Goal: Information Seeking & Learning: Get advice/opinions

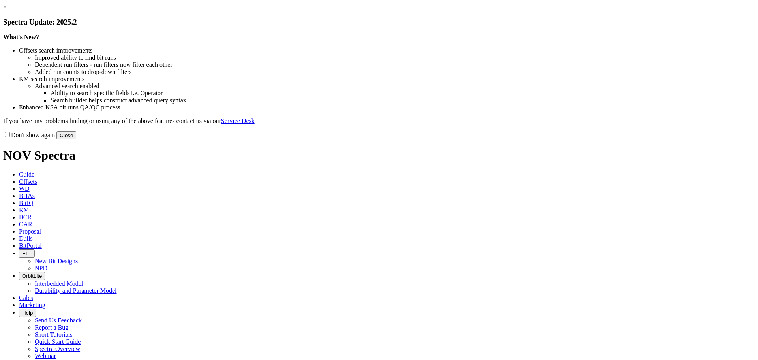
click at [76, 139] on button "Close" at bounding box center [66, 135] width 20 height 8
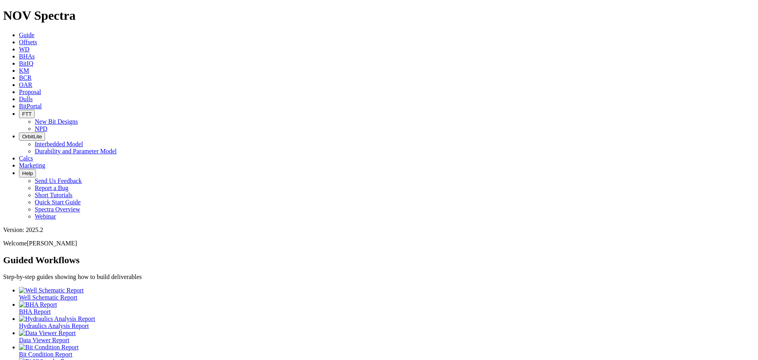
click at [37, 39] on span "Offsets" at bounding box center [28, 42] width 18 height 7
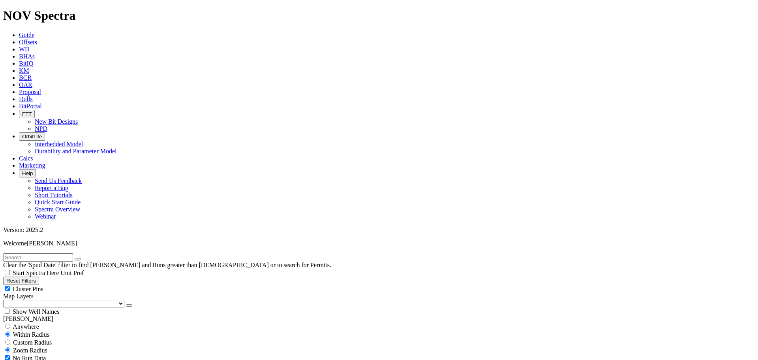
click at [78, 285] on div "Cluster Pins" at bounding box center [379, 289] width 752 height 8
checkbox input "false"
click at [38, 300] on select "US Counties Alberta, CA Townships British Columbia, CA Townships British Columb…" at bounding box center [63, 304] width 121 height 8
click at [6, 300] on select "US Counties Alberta, CA Townships British Columbia, CA Townships British Columb…" at bounding box center [63, 304] width 121 height 8
click at [56, 253] on input "text" at bounding box center [38, 257] width 70 height 8
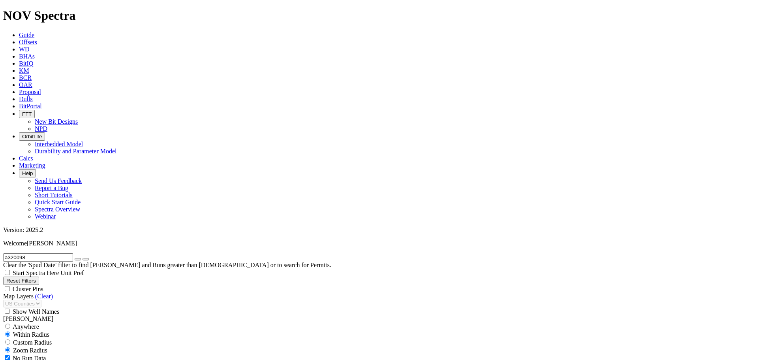
type input "a320098"
click at [33, 96] on span "Dulls" at bounding box center [26, 99] width 14 height 7
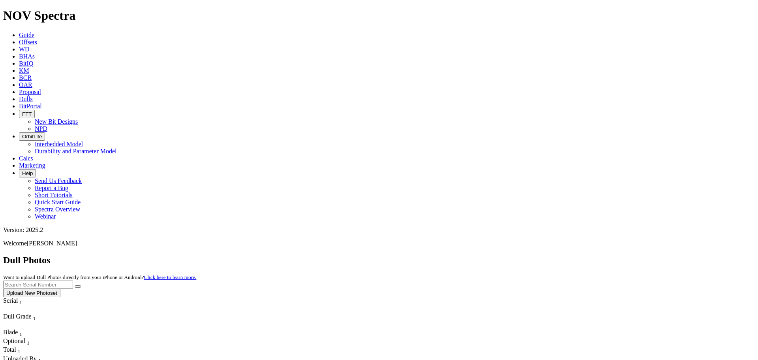
click at [73, 280] on input "text" at bounding box center [38, 284] width 70 height 8
type input "a320098"
click at [75, 285] on button "submit" at bounding box center [78, 286] width 6 height 2
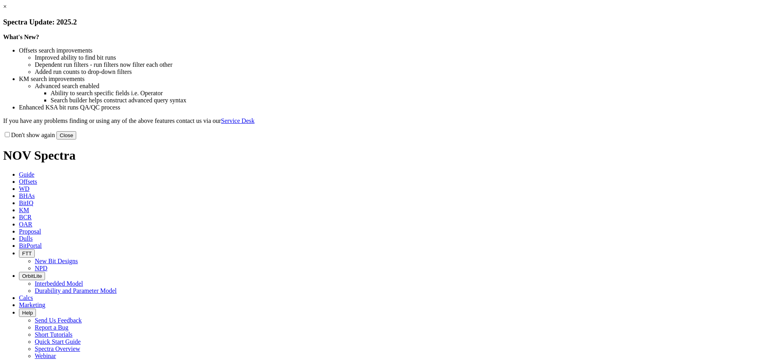
click at [76, 139] on button "Close" at bounding box center [66, 135] width 20 height 8
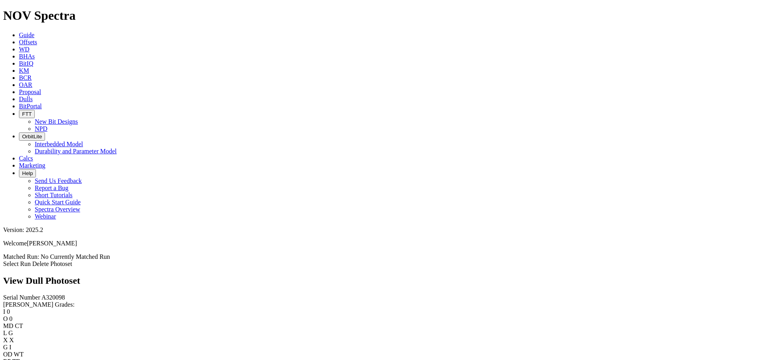
click at [19, 96] on icon at bounding box center [19, 99] width 0 height 7
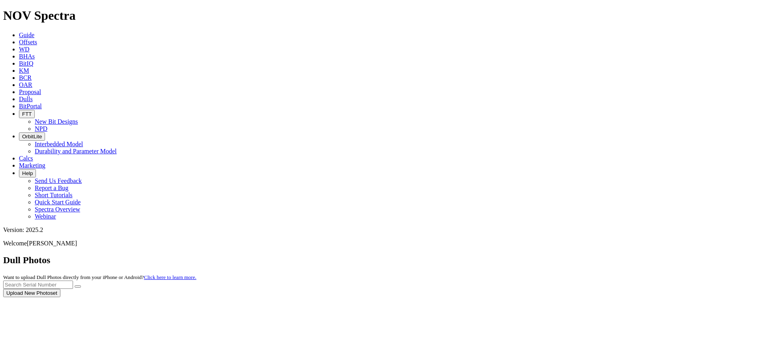
click at [598, 297] on div at bounding box center [379, 297] width 752 height 0
click at [73, 280] on input "text" at bounding box center [38, 284] width 70 height 8
type input "a314220"
click at [75, 285] on button "submit" at bounding box center [78, 286] width 6 height 2
click at [60, 289] on button "Upload New Photoset" at bounding box center [31, 293] width 57 height 8
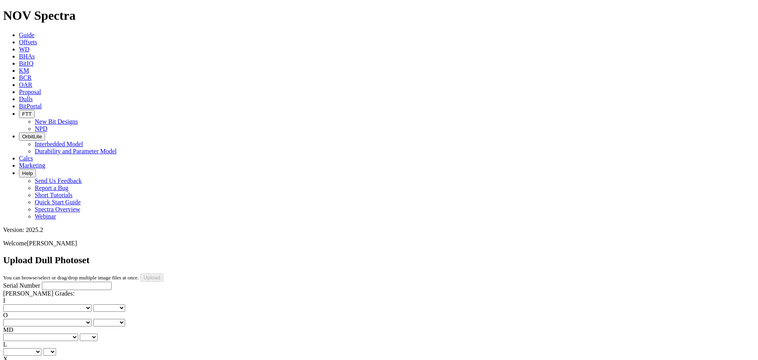
click at [30, 304] on select "No lost, worn or damaged cutters 0 1 2 3 4 5 6 7 8 No diamond table left on any…" at bounding box center [47, 308] width 88 height 8
select select "number:0"
click at [16, 304] on select "No lost, worn or damaged cutters 0 1 2 3 4 5 6 7 8 No diamond table left on any…" at bounding box center [47, 308] width 88 height 8
select select "number:0"
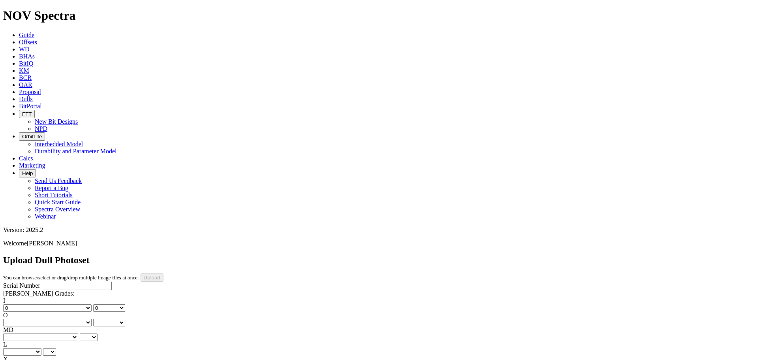
click at [62, 319] on select "No lost, worn or damaged cutters 0 1 2 3 4 5 6 7 8 No diamond table left on any…" at bounding box center [47, 323] width 88 height 8
select select "number:0"
click at [56, 319] on select "No lost, worn or damaged cutters 0 1 2 3 4 5 6 7 8 No diamond table left on any…" at bounding box center [47, 323] width 88 height 8
select select "number:0"
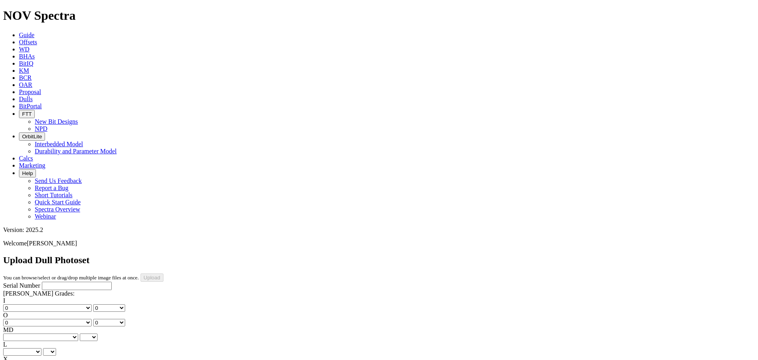
click at [27, 333] on select "BF - Bond Failure BT - Broken Teeth/Cutters BU - Balled Up Bit CR - Cored CT - …" at bounding box center [40, 337] width 75 height 8
select select "string:WT"
click at [16, 333] on select "BF - Bond Failure BT - Broken Teeth/Cutters BU - Balled Up Bit CR - Cored CT - …" at bounding box center [40, 337] width 75 height 8
select select "string:WT"
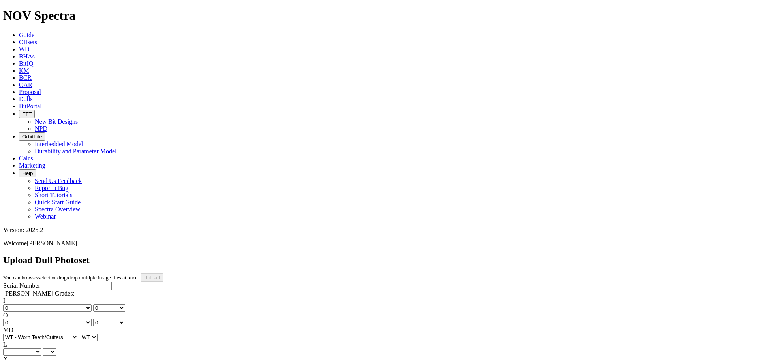
select select "string:ER"
click at [41, 348] on select "A - All C - Cone G - Gauge N - Nose S - Shoulder T - Taper" at bounding box center [22, 352] width 38 height 8
select select "string:A"
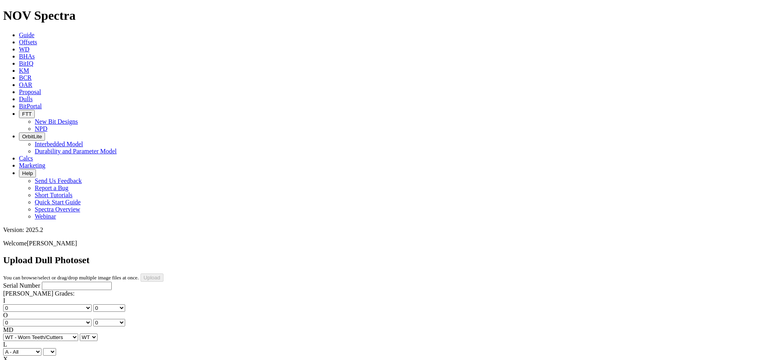
click at [41, 348] on select "A - All C - Cone G - Gauge N - Nose S - Shoulder T - Taper" at bounding box center [22, 352] width 38 height 8
select select "string:A"
click at [15, 359] on select "X" at bounding box center [9, 367] width 12 height 8
select select "string:X"
click at [15, 359] on select "X" at bounding box center [9, 367] width 12 height 8
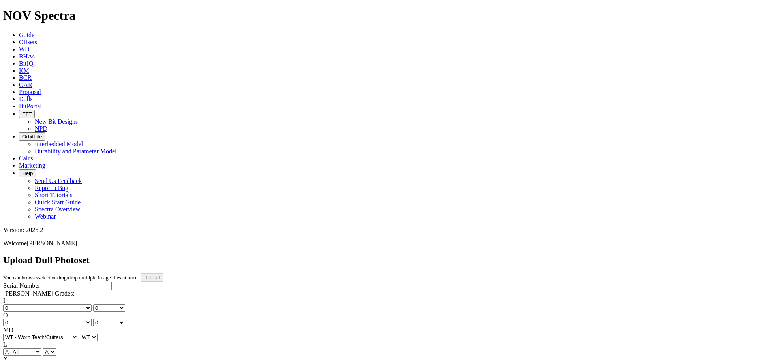
select select "string:X"
click at [41, 348] on select "A - All C - Cone G - Gauge N - Nose S - Shoulder T - Taper" at bounding box center [22, 352] width 38 height 8
select select "string:G"
click at [41, 348] on select "A - All C - Cone G - Gauge N - Nose S - Shoulder T - Taper" at bounding box center [22, 352] width 38 height 8
select select "string:G"
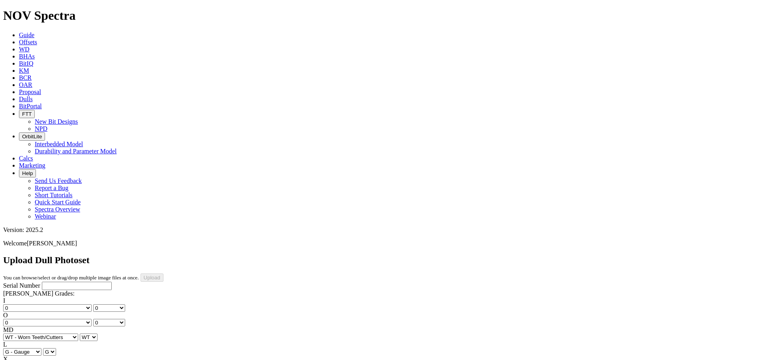
select select "string:I"
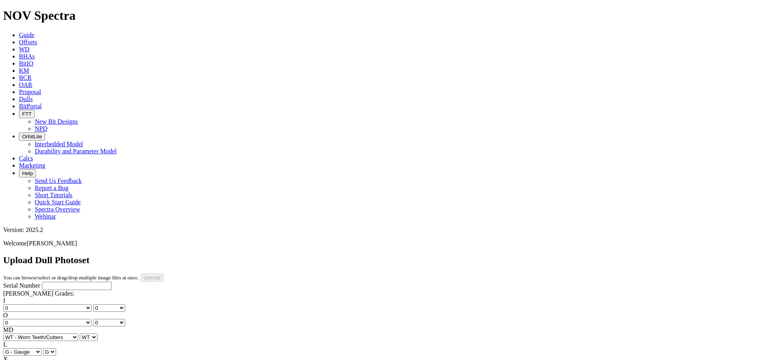
select select "string:TD"
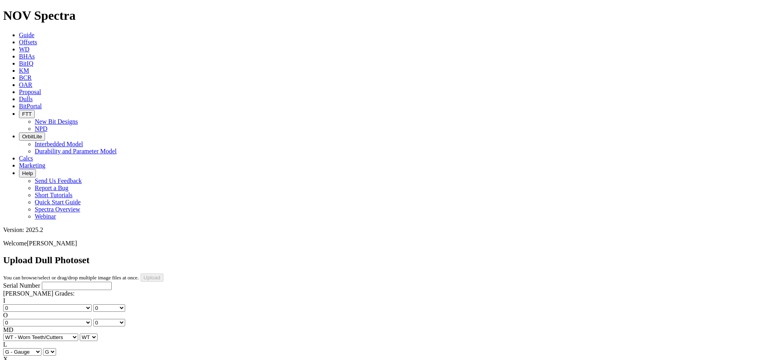
type input "8/10/25"
click at [42, 282] on input "Serial Number" at bounding box center [77, 286] width 70 height 8
type input "A314220"
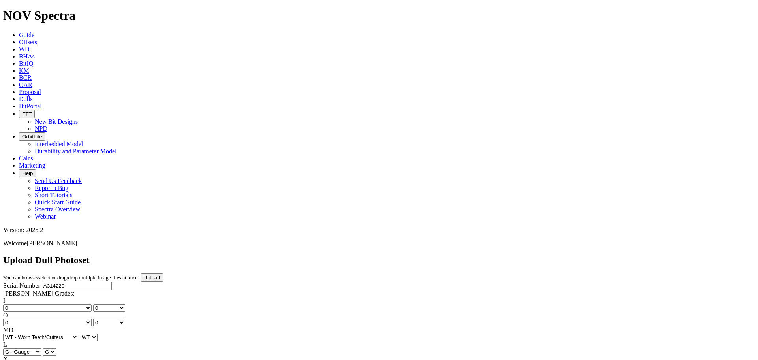
type input "8/9/25"
click at [164, 273] on input "Upload" at bounding box center [152, 277] width 23 height 8
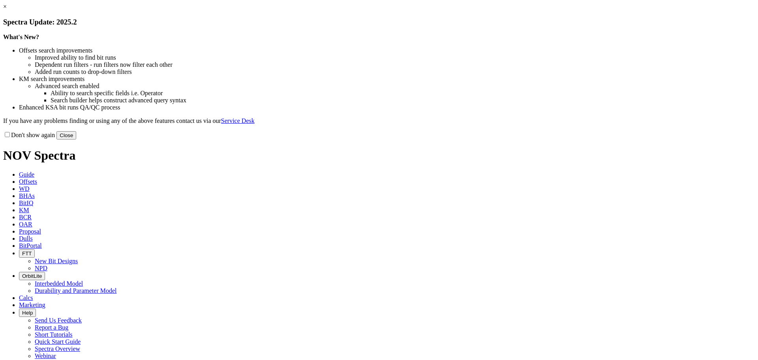
click at [76, 139] on button "Close" at bounding box center [66, 135] width 20 height 8
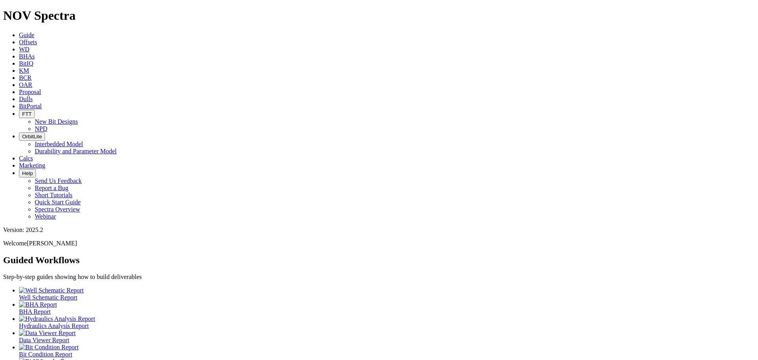
click at [33, 96] on span "Dulls" at bounding box center [26, 99] width 14 height 7
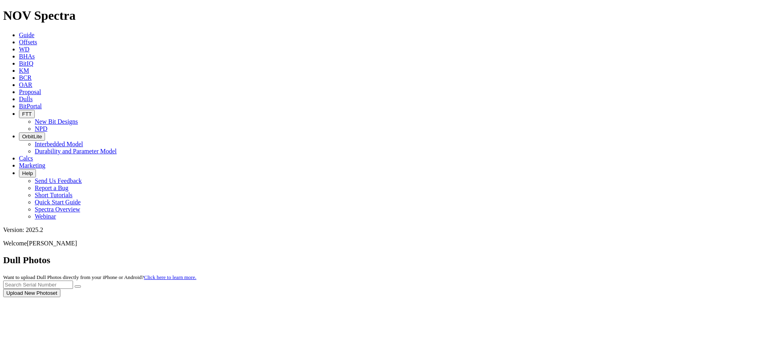
click at [697, 297] on div at bounding box center [379, 297] width 752 height 0
click at [629, 255] on div "Dull Photos Want to upload Dull Photos directly from your iPhone or Android? Cl…" at bounding box center [379, 276] width 752 height 42
click at [73, 280] on input "text" at bounding box center [38, 284] width 70 height 8
type input "A314220"
click at [78, 286] on icon "submit" at bounding box center [78, 286] width 0 height 0
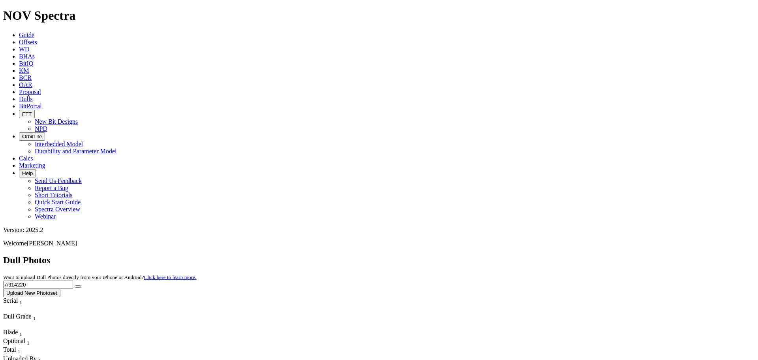
click at [60, 289] on button "Upload New Photoset" at bounding box center [31, 293] width 57 height 8
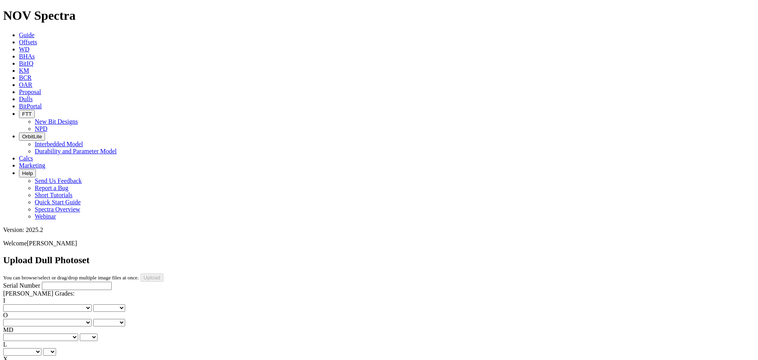
click at [42, 282] on input "Serial Number" at bounding box center [77, 286] width 70 height 8
type input "A314220"
click at [29, 304] on select "No lost, worn or damaged cutters 0 1 2 3 4 5 6 7 8 No diamond table left on any…" at bounding box center [47, 308] width 88 height 8
select select "number:0"
click at [16, 304] on select "No lost, worn or damaged cutters 0 1 2 3 4 5 6 7 8 No diamond table left on any…" at bounding box center [47, 308] width 88 height 8
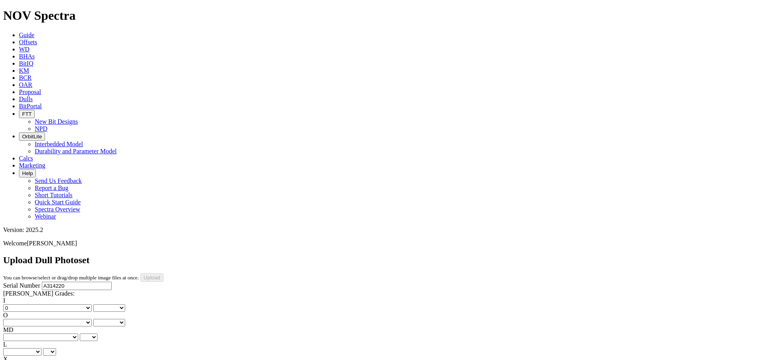
select select "number:0"
click at [68, 319] on select "No lost, worn or damaged cutters 0 1 2 3 4 5 6 7 8 No diamond table left on any…" at bounding box center [47, 323] width 88 height 8
select select "number:0"
click at [56, 319] on select "No lost, worn or damaged cutters 0 1 2 3 4 5 6 7 8 No diamond table left on any…" at bounding box center [47, 323] width 88 height 8
select select "number:0"
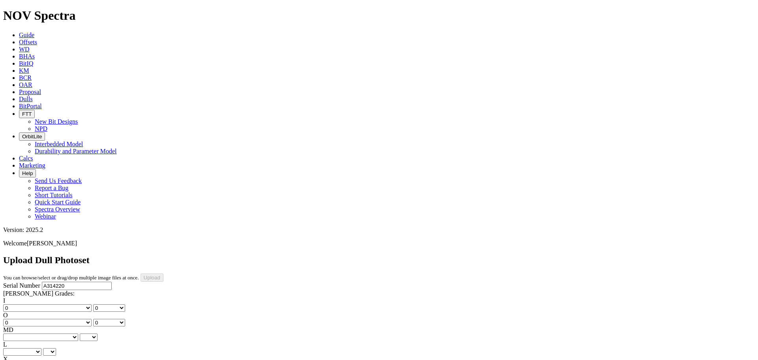
click at [30, 333] on select "BF - Bond Failure BT - Broken Teeth/Cutters BU - Balled Up Bit CR - Cored CT - …" at bounding box center [40, 337] width 75 height 8
select select "string:WT"
click at [16, 333] on select "BF - Bond Failure BT - Broken Teeth/Cutters BU - Balled Up Bit CR - Cored CT - …" at bounding box center [40, 337] width 75 height 8
select select "string:WT"
click at [41, 348] on select "A - All C - Cone G - Gauge N - Nose S - Shoulder T - Taper" at bounding box center [22, 352] width 38 height 8
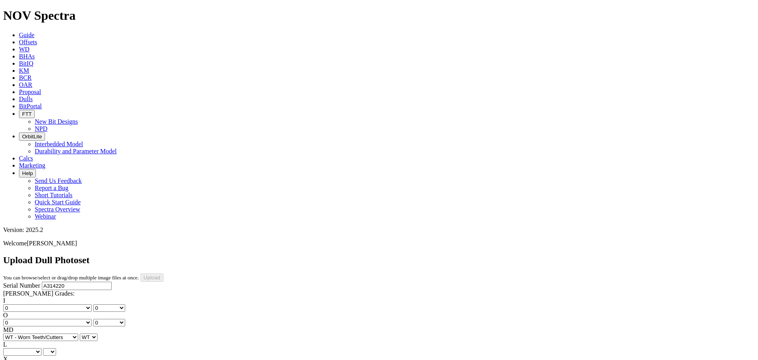
select select "string:G"
click at [41, 348] on select "A - All C - Cone G - Gauge N - Nose S - Shoulder T - Taper" at bounding box center [22, 352] width 38 height 8
select select "string:G"
click at [15, 359] on select "X" at bounding box center [9, 367] width 12 height 8
select select "string:X"
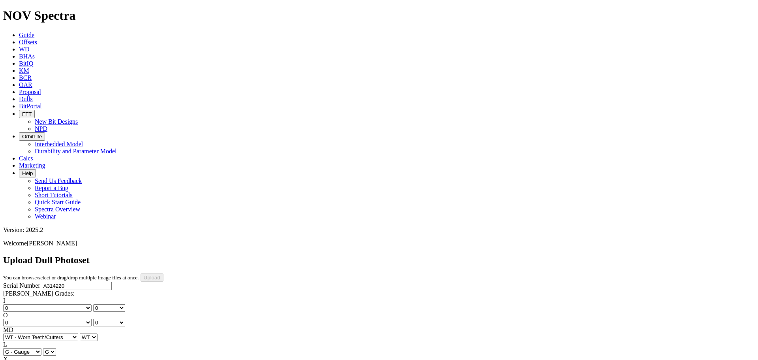
click at [15, 359] on select "X" at bounding box center [9, 367] width 12 height 8
select select "string:X"
drag, startPoint x: 67, startPoint y: 182, endPoint x: 65, endPoint y: 186, distance: 4.3
select select "string:I"
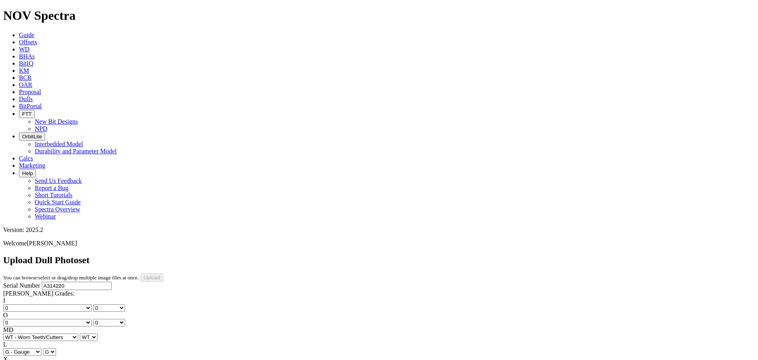
select select "string:I"
select select "string:NO"
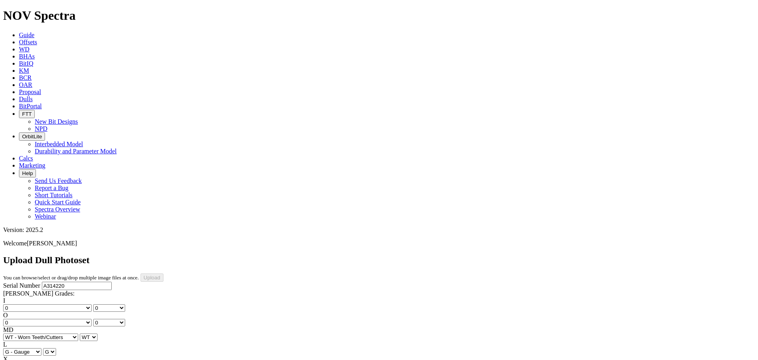
select select "string:NO"
select select "string:ER"
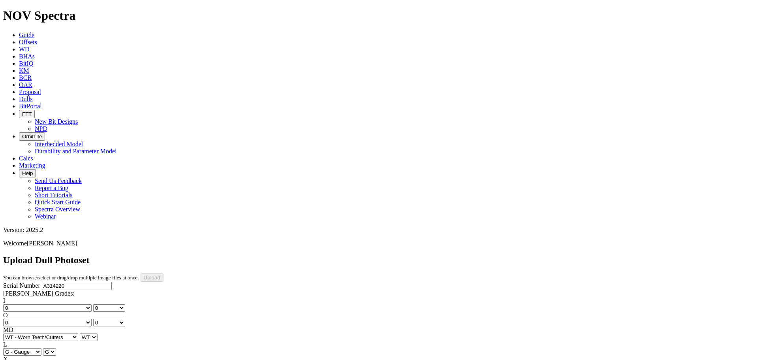
select select "string:TD"
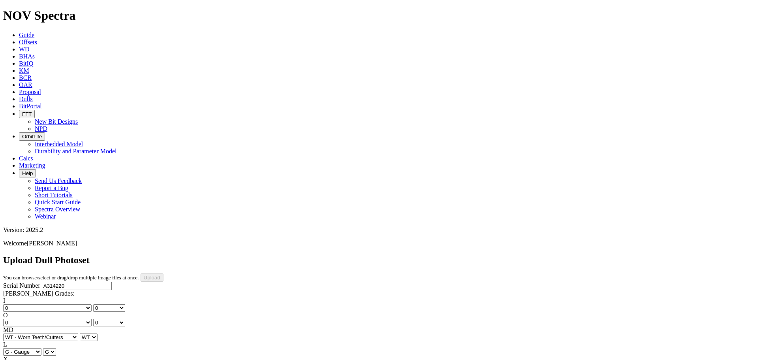
type input "8/7/25"
click at [164, 273] on input "Upload" at bounding box center [152, 277] width 23 height 8
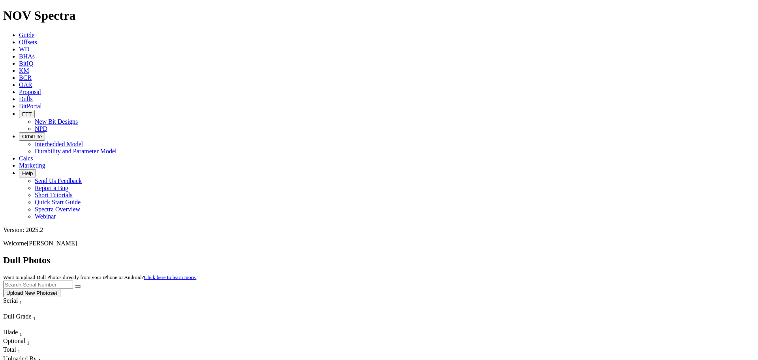
click at [73, 280] on input "text" at bounding box center [38, 284] width 70 height 8
type input "a314220"
click at [75, 285] on button "submit" at bounding box center [78, 286] width 6 height 2
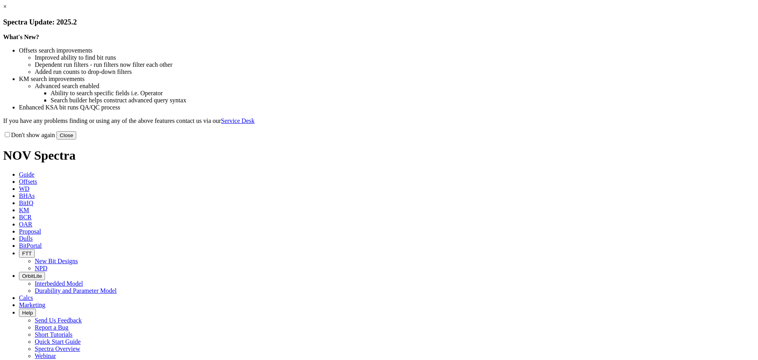
click at [76, 139] on button "Close" at bounding box center [66, 135] width 20 height 8
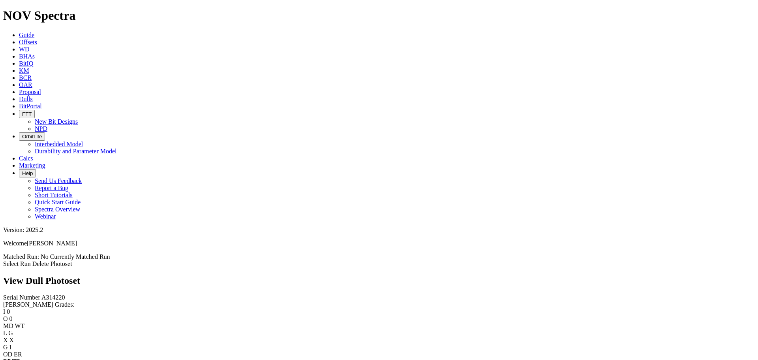
click at [31, 260] on link "Select Run" at bounding box center [17, 263] width 28 height 7
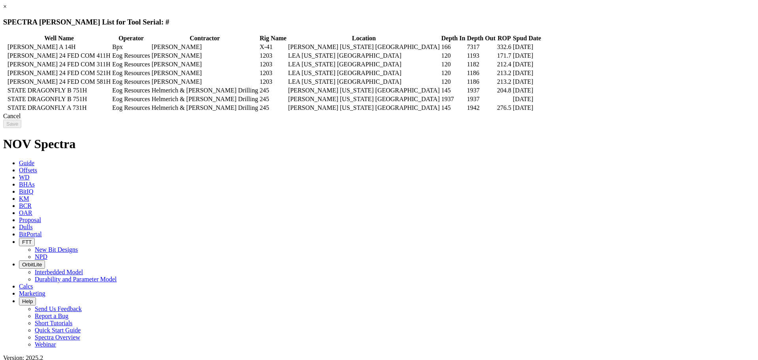
click at [6, 45] on td at bounding box center [5, 47] width 2 height 8
click at [21, 128] on input "Save" at bounding box center [12, 124] width 18 height 8
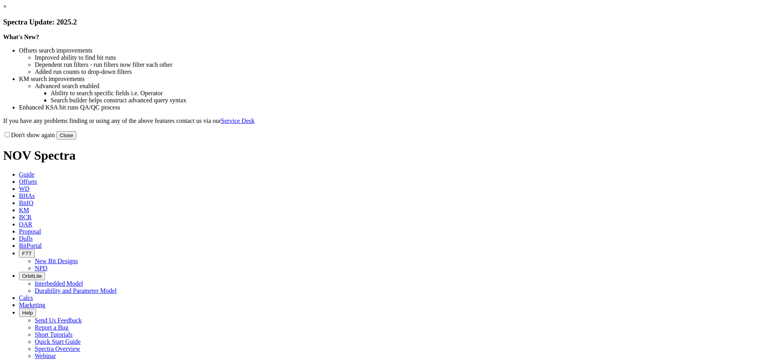
click at [76, 139] on button "Close" at bounding box center [66, 135] width 20 height 8
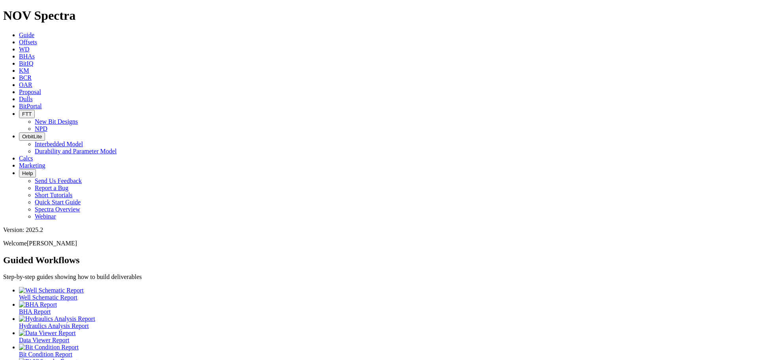
click at [19, 96] on icon at bounding box center [19, 99] width 0 height 7
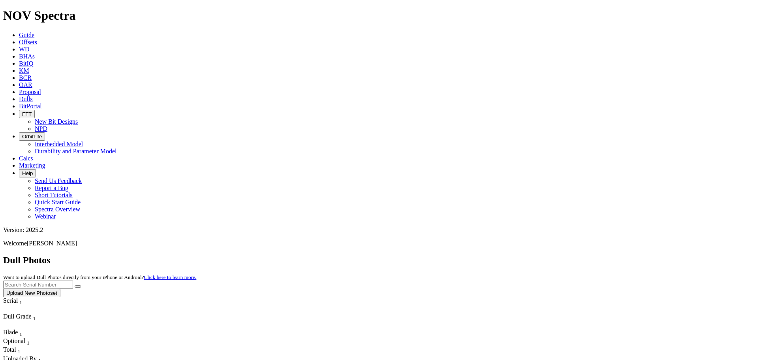
click at [81, 285] on button "submit" at bounding box center [78, 286] width 6 height 2
click at [73, 280] on input "text" at bounding box center [38, 284] width 70 height 8
type input "a317530"
click at [78, 286] on icon "submit" at bounding box center [78, 286] width 0 height 0
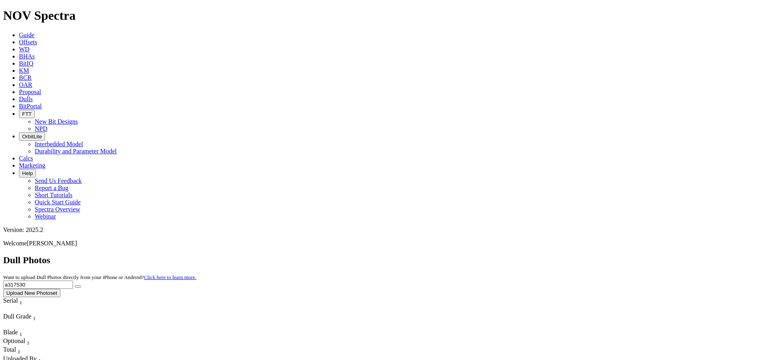
click at [60, 289] on button "Upload New Photoset" at bounding box center [31, 293] width 57 height 8
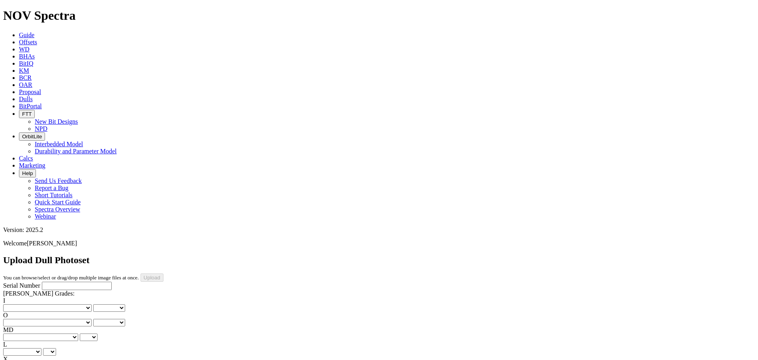
drag, startPoint x: 37, startPoint y: 120, endPoint x: 33, endPoint y: 118, distance: 4.1
click at [37, 304] on select "No lost, worn or damaged cutters 0 1 2 3 4 5 6 7 8 No diamond table left on any…" at bounding box center [47, 308] width 88 height 8
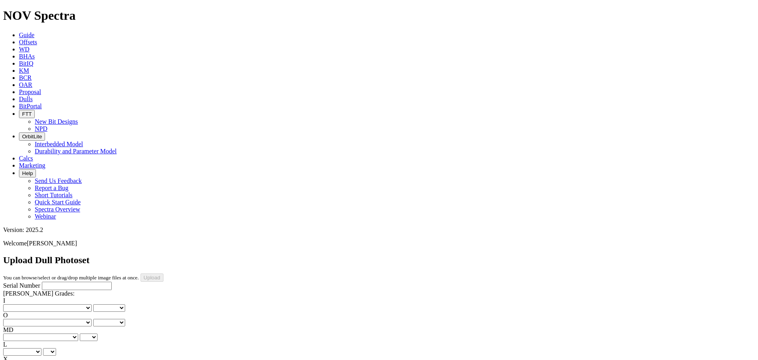
select select "number:0"
click at [16, 304] on select "No lost, worn or damaged cutters 0 1 2 3 4 5 6 7 8 No diamond table left on any…" at bounding box center [47, 308] width 88 height 8
select select "number:0"
click at [68, 319] on select "No lost, worn or damaged cutters 0 1 2 3 4 5 6 7 8 No diamond table left on any…" at bounding box center [47, 323] width 88 height 8
select select "number:0"
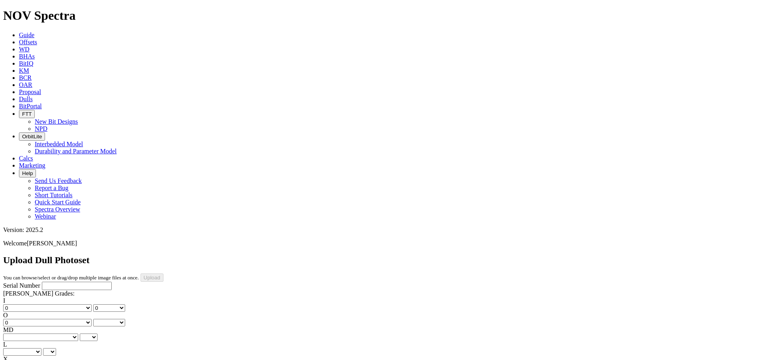
click at [56, 319] on select "No lost, worn or damaged cutters 0 1 2 3 4 5 6 7 8 No diamond table left on any…" at bounding box center [47, 323] width 88 height 8
select select "number:0"
click at [39, 333] on select "BF - Bond Failure BT - Broken Teeth/Cutters BU - Balled Up Bit CR - Cored CT - …" at bounding box center [40, 337] width 75 height 8
select select "string:CT"
click at [16, 333] on select "BF - Bond Failure BT - Broken Teeth/Cutters BU - Balled Up Bit CR - Cored CT - …" at bounding box center [40, 337] width 75 height 8
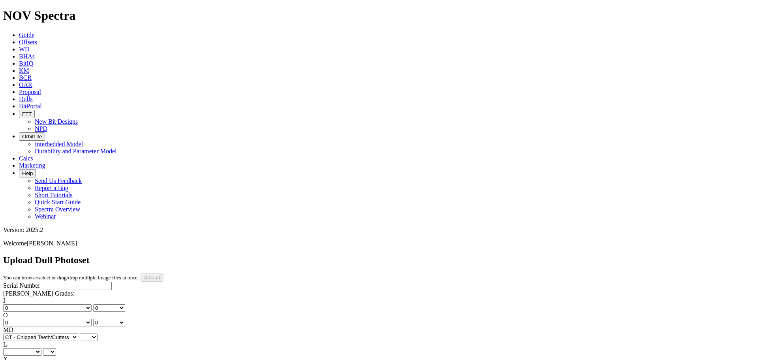
select select "string:CT"
click at [41, 348] on select "A - All C - Cone G - Gauge N - Nose S - Shoulder T - Taper" at bounding box center [22, 352] width 38 height 8
select select "string:G"
click at [41, 348] on select "A - All C - Cone G - Gauge N - Nose S - Shoulder T - Taper" at bounding box center [22, 352] width 38 height 8
select select "string:G"
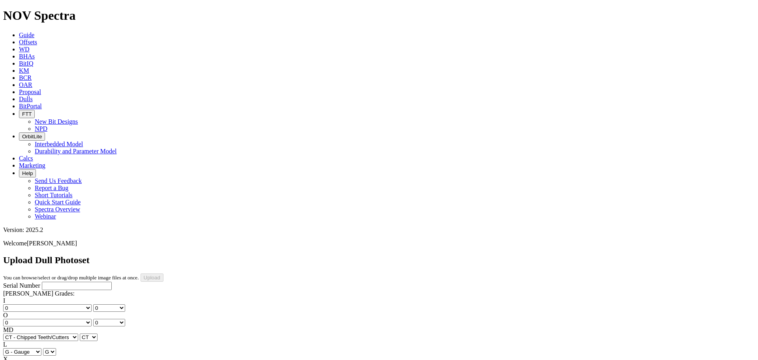
click at [15, 359] on select "X" at bounding box center [9, 367] width 12 height 8
select select "string:X"
click at [15, 359] on select "X" at bounding box center [9, 367] width 12 height 8
select select "string:X"
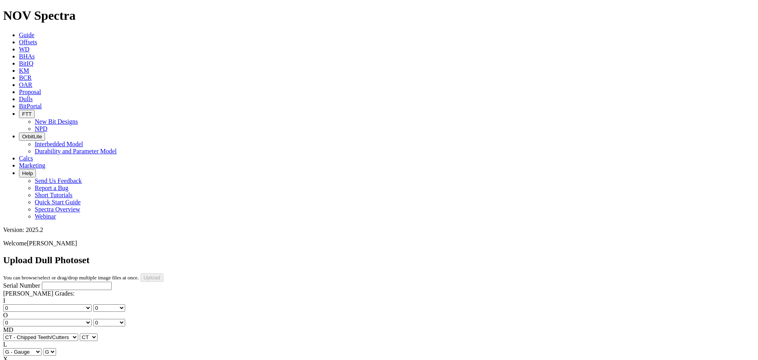
select select "string:I"
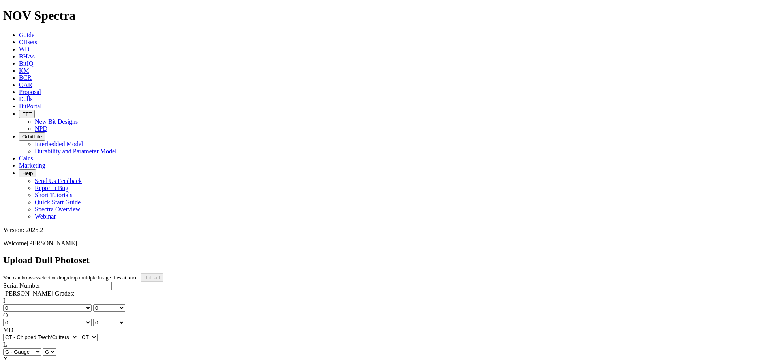
select select "string:WT"
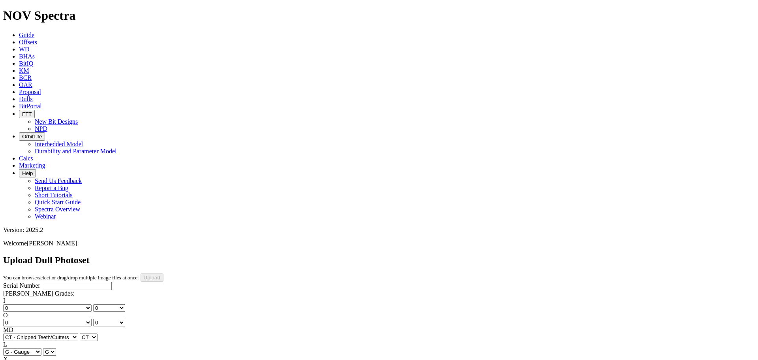
select select "string:TD"
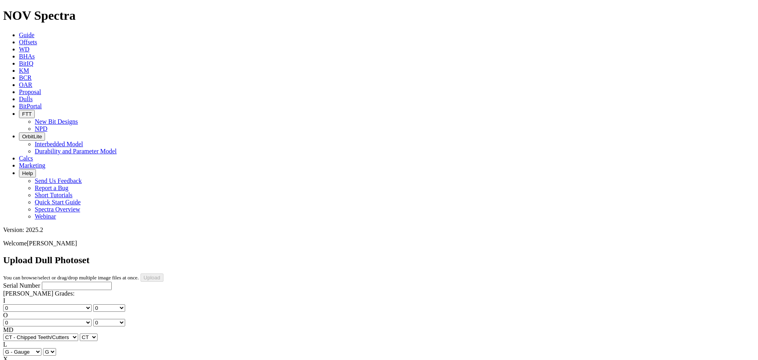
type input "[DATE]"
click at [42, 282] on input "Serial Number" at bounding box center [77, 286] width 70 height 8
type input "A317530"
click at [164, 273] on input "Upload" at bounding box center [152, 277] width 23 height 8
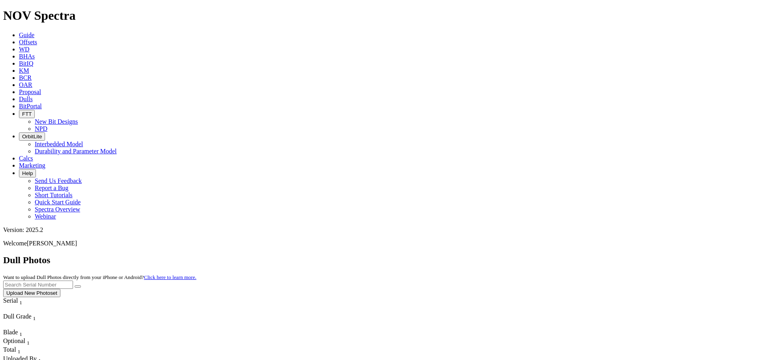
click at [73, 280] on input "text" at bounding box center [38, 284] width 70 height 8
type input "A317530"
click at [75, 285] on button "submit" at bounding box center [78, 286] width 6 height 2
click at [78, 286] on icon "submit" at bounding box center [78, 286] width 0 height 0
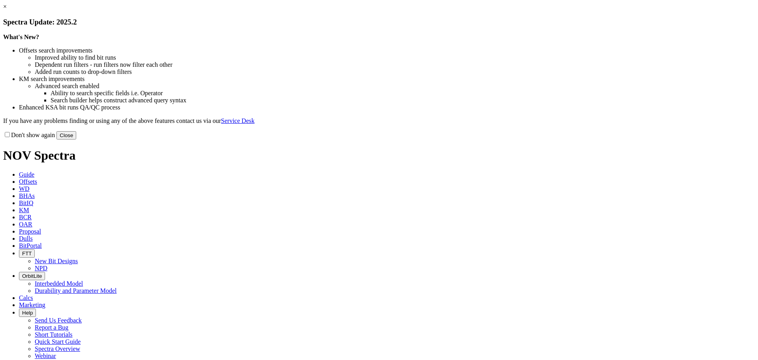
click at [76, 139] on button "Close" at bounding box center [66, 135] width 20 height 8
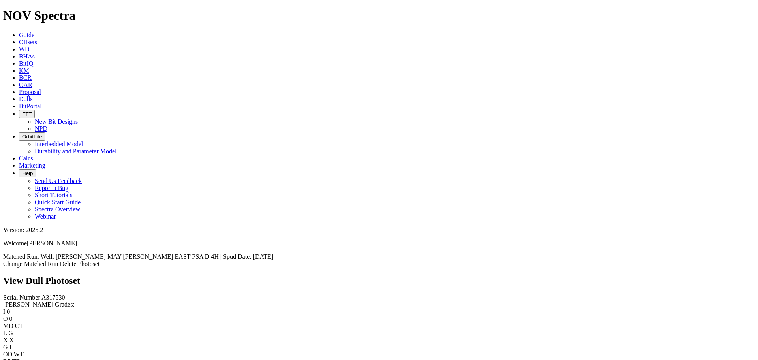
click at [61, 331] on select "No lost, worn or damaged cutters 0 1 2 3 4 5 6 7 8 No diamond table left on any…" at bounding box center [47, 335] width 88 height 8
select select "number:1"
click at [56, 331] on select "No lost, worn or damaged cutters 0 1 2 3 4 5 6 7 8 No diamond table left on any…" at bounding box center [47, 335] width 88 height 8
select select "number:1"
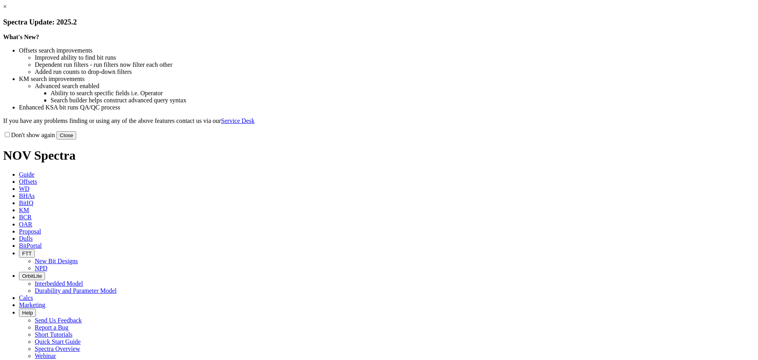
click at [76, 139] on button "Close" at bounding box center [66, 135] width 20 height 8
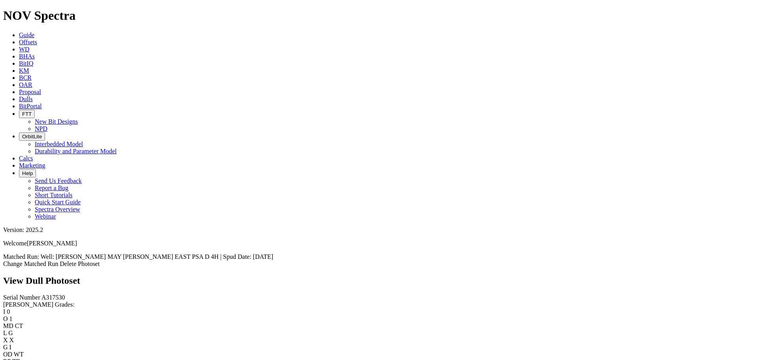
scroll to position [168, 0]
click at [73, 331] on select "No lost, worn or damaged cutters 0 1 2 3 4 5 6 7 8 No diamond table left on any…" at bounding box center [47, 335] width 88 height 8
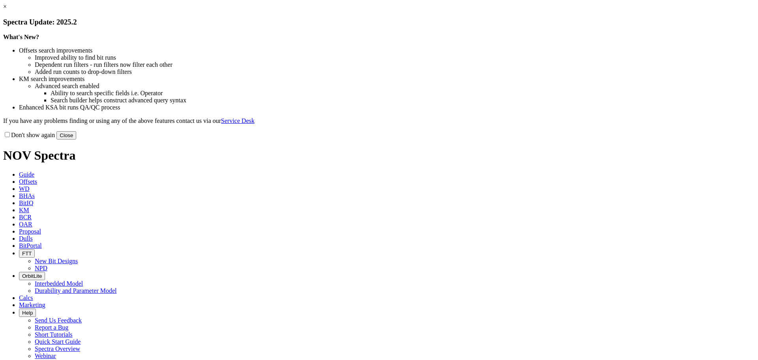
click at [76, 139] on button "Close" at bounding box center [66, 135] width 20 height 8
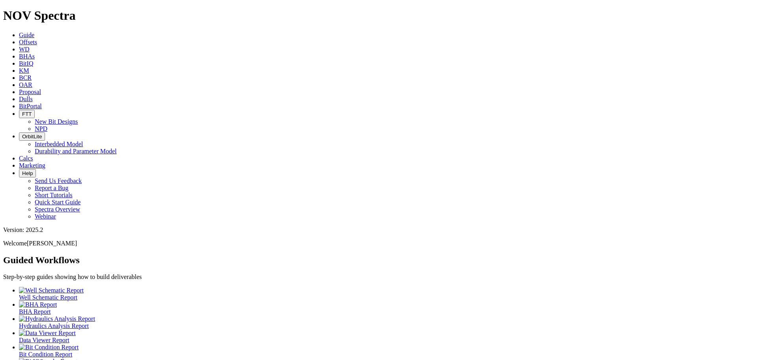
click at [37, 39] on link "Offsets" at bounding box center [28, 42] width 18 height 7
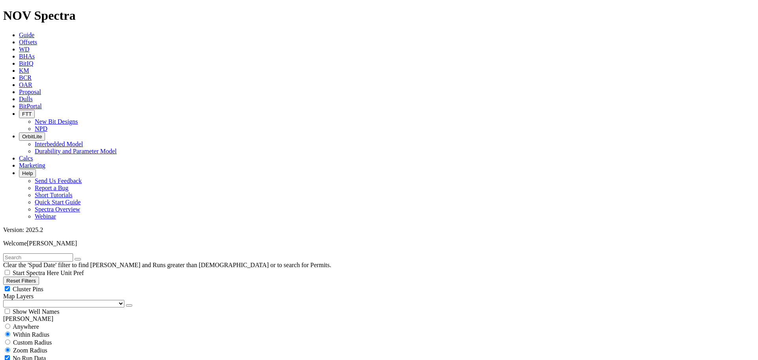
click at [33, 96] on link "Dulls" at bounding box center [26, 99] width 14 height 7
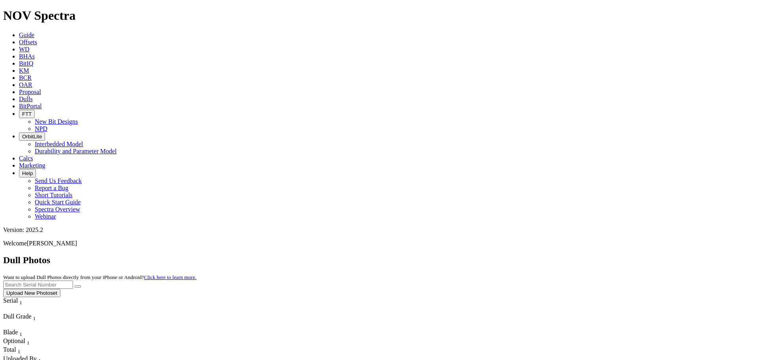
click at [60, 289] on button "Upload New Photoset" at bounding box center [31, 293] width 57 height 8
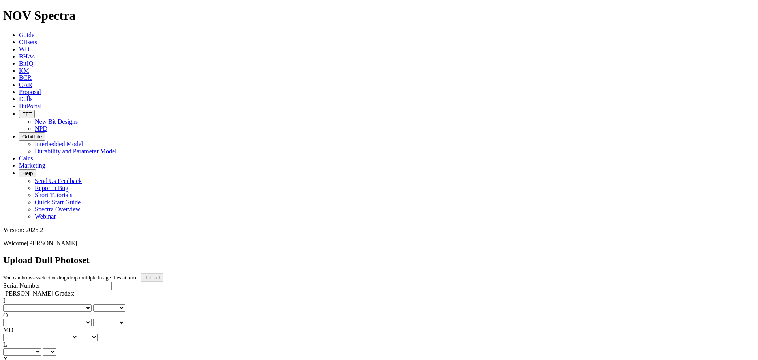
click at [66, 282] on input "Serial Number" at bounding box center [77, 286] width 70 height 8
click at [42, 282] on input "A315876" at bounding box center [77, 286] width 70 height 8
type input "A316576"
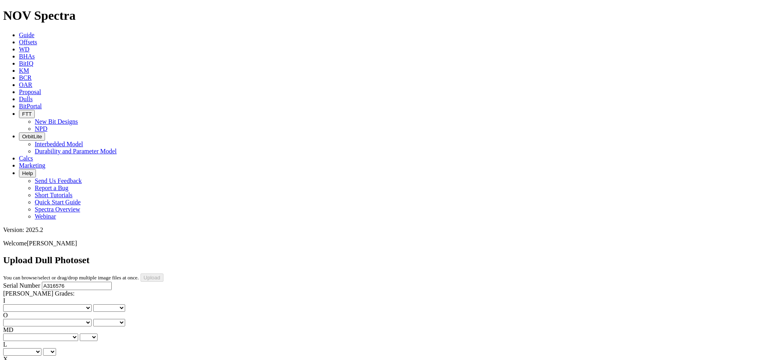
type input "8/2/25"
select select "string:DMF"
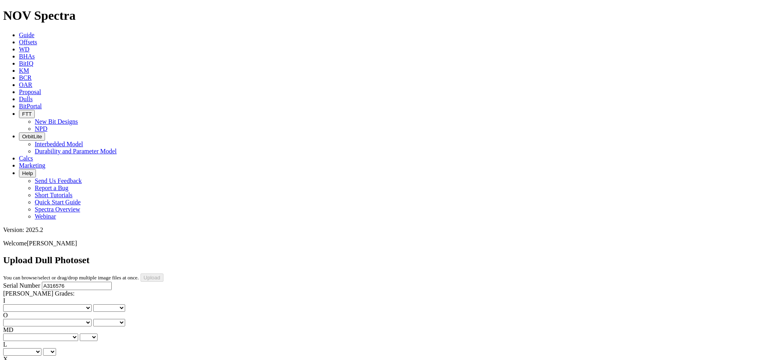
select select "string:DMF"
click at [34, 304] on select "No lost, worn or damaged cutters 0 1 2 3 4 5 6 7 8 No diamond table left on any…" at bounding box center [47, 308] width 88 height 8
select select "number:6"
click at [16, 304] on select "No lost, worn or damaged cutters 0 1 2 3 4 5 6 7 8 No diamond table left on any…" at bounding box center [47, 308] width 88 height 8
select select "number:6"
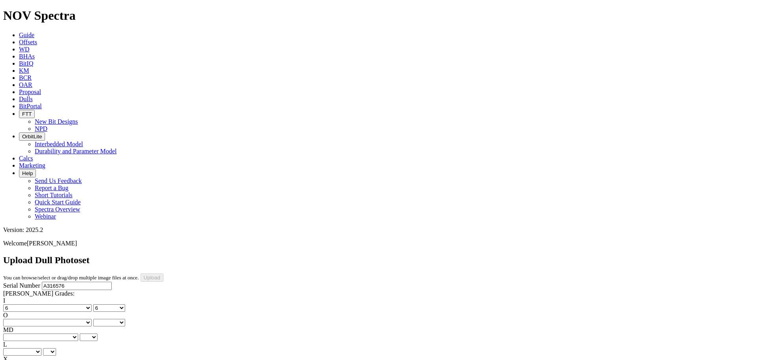
click at [77, 319] on select "No lost, worn or damaged cutters 0 1 2 3 4 5 6 7 8 No diamond table left on any…" at bounding box center [47, 323] width 88 height 8
select select "number:2"
click at [56, 319] on select "No lost, worn or damaged cutters 0 1 2 3 4 5 6 7 8 No diamond table left on any…" at bounding box center [47, 323] width 88 height 8
select select "number:2"
click at [29, 333] on select "BF - Bond Failure BT - Broken Teeth/Cutters BU - Balled Up Bit CR - Cored CT - …" at bounding box center [40, 337] width 75 height 8
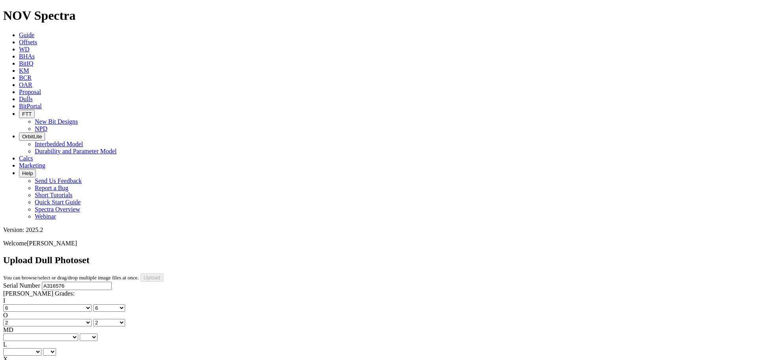
select select "string:RO"
click at [16, 333] on select "BF - Bond Failure BT - Broken Teeth/Cutters BU - Balled Up Bit CR - Cored CT - …" at bounding box center [40, 337] width 75 height 8
select select "string:RO"
click at [15, 359] on select "X" at bounding box center [9, 367] width 12 height 8
click at [41, 348] on select "A - All C - Cone G - Gauge N - Nose S - Shoulder T - Taper" at bounding box center [22, 352] width 38 height 8
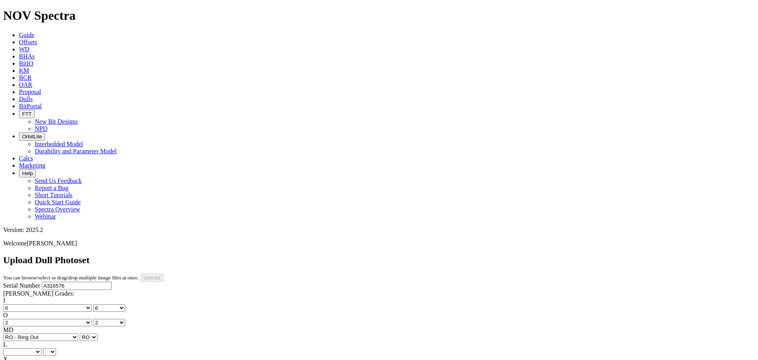
select select "string:N"
click at [41, 348] on select "A - All C - Cone G - Gauge N - Nose S - Shoulder T - Taper" at bounding box center [22, 352] width 38 height 8
select select "string:N"
click at [15, 359] on select "X" at bounding box center [9, 367] width 12 height 8
select select "string:X"
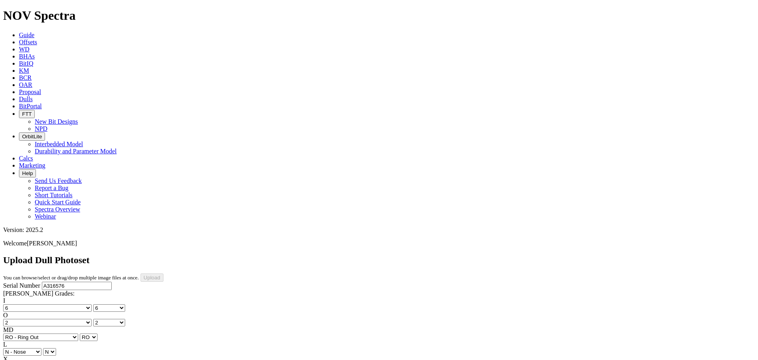
click at [15, 359] on select "X" at bounding box center [9, 367] width 12 height 8
select select "string:X"
select select "string:I"
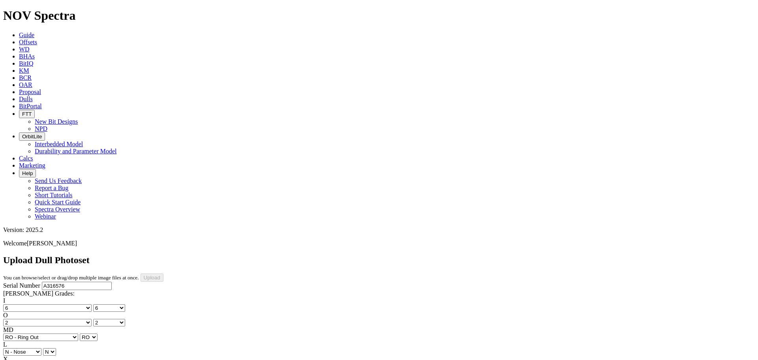
select select "string:I"
select select "string:PN"
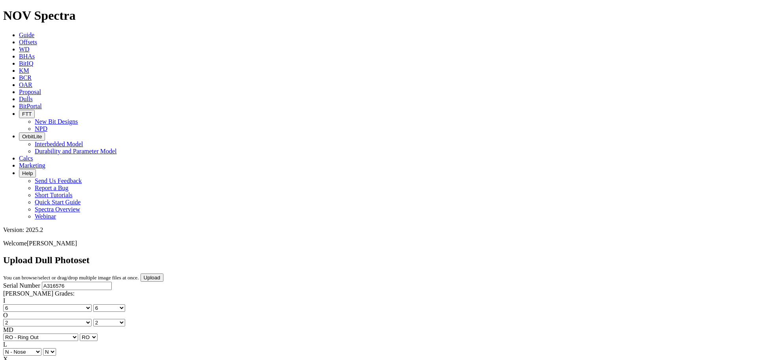
click at [164, 273] on input "Upload" at bounding box center [152, 277] width 23 height 8
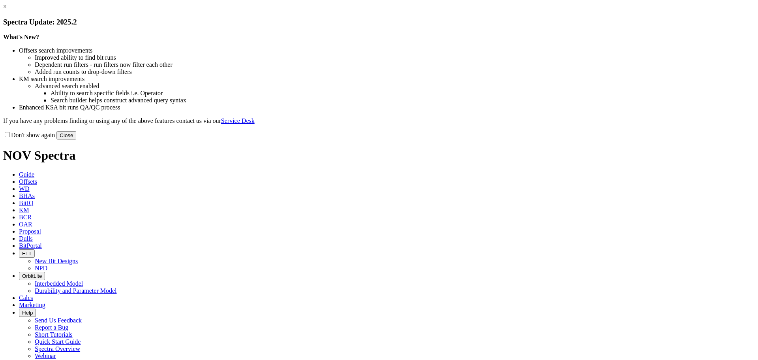
click at [76, 139] on button "Close" at bounding box center [66, 135] width 20 height 8
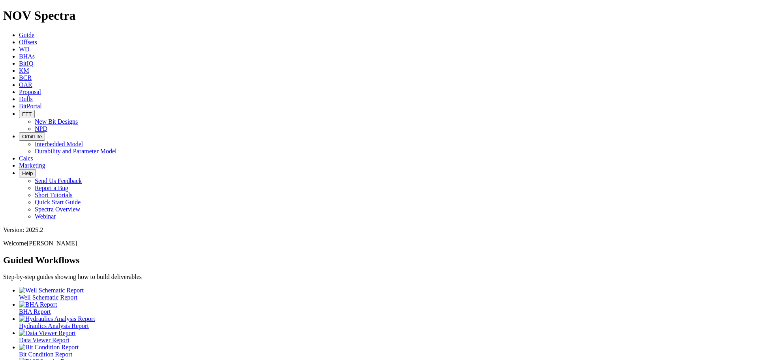
click at [19, 96] on icon at bounding box center [19, 99] width 0 height 7
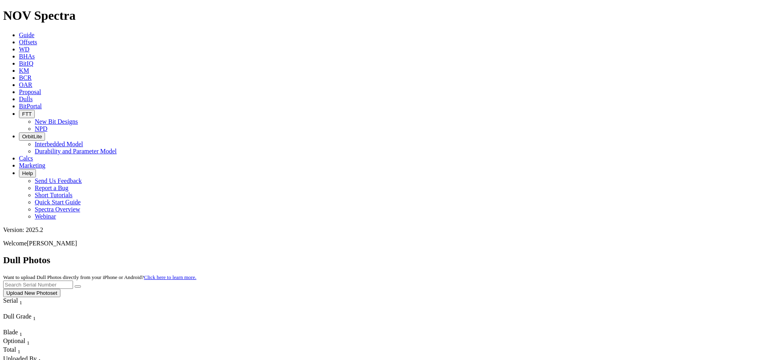
click at [73, 280] on input "text" at bounding box center [38, 284] width 70 height 8
type input "a315033"
click at [81, 285] on button "submit" at bounding box center [78, 286] width 6 height 2
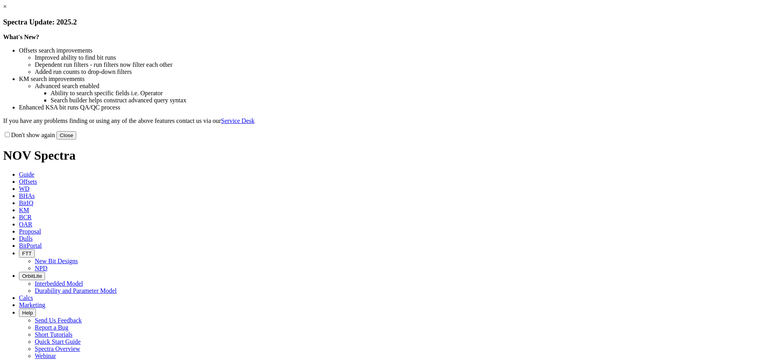
click at [76, 139] on button "Close" at bounding box center [66, 135] width 20 height 8
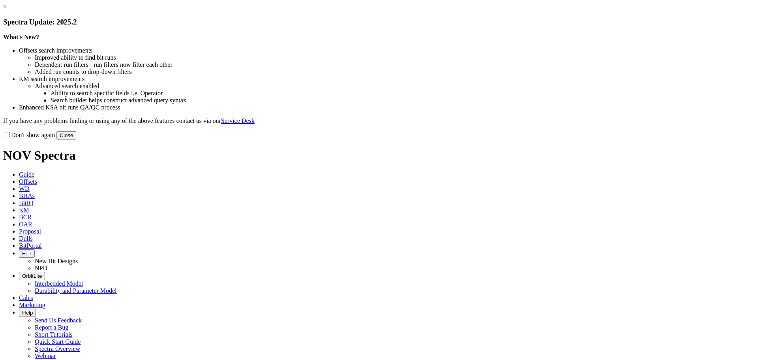
drag, startPoint x: 533, startPoint y: 218, endPoint x: 512, endPoint y: 199, distance: 28.2
click at [76, 139] on button "Close" at bounding box center [66, 135] width 20 height 8
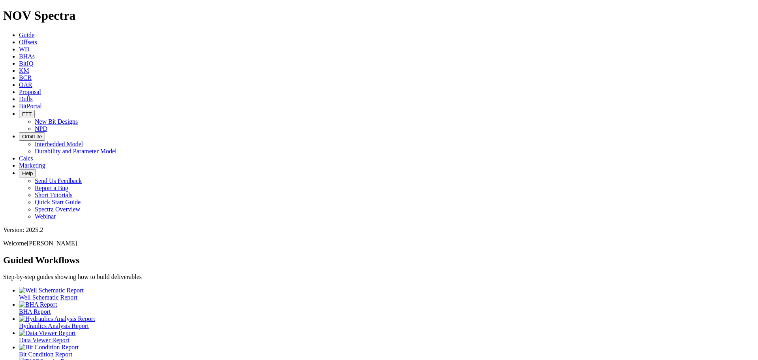
click at [19, 39] on icon at bounding box center [19, 42] width 0 height 7
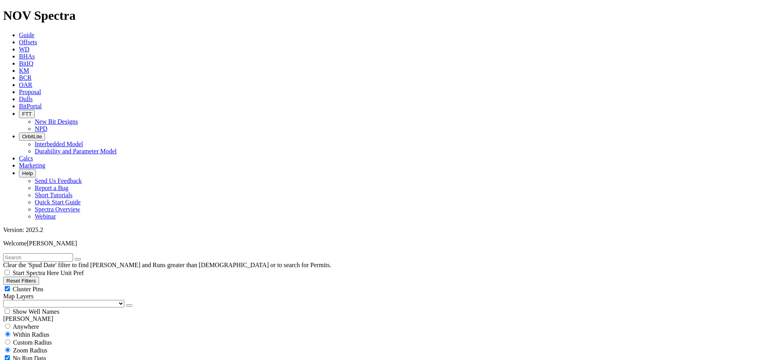
click at [58, 253] on input "text" at bounding box center [38, 257] width 70 height 8
type input "a315033"
click at [86, 259] on icon "submit" at bounding box center [86, 259] width 0 height 0
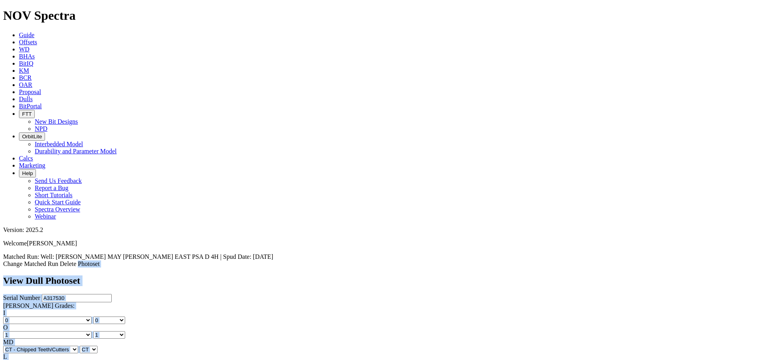
drag, startPoint x: 724, startPoint y: 42, endPoint x: 503, endPoint y: 224, distance: 286.0
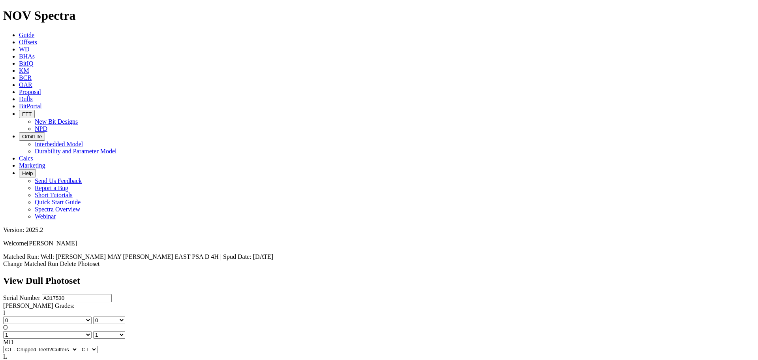
click at [100, 260] on link "Delete Photoset" at bounding box center [80, 263] width 40 height 7
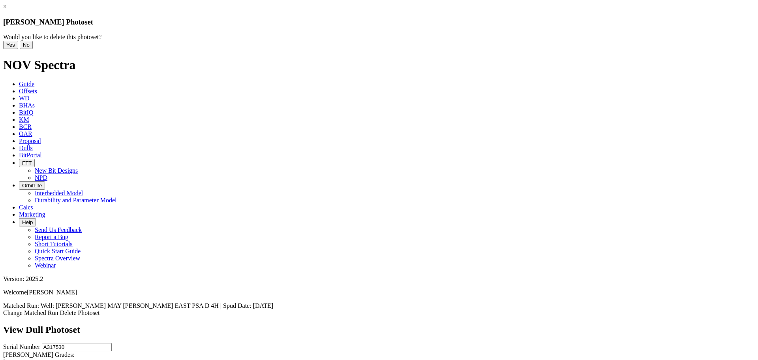
click at [18, 49] on button "Yes" at bounding box center [10, 45] width 15 height 8
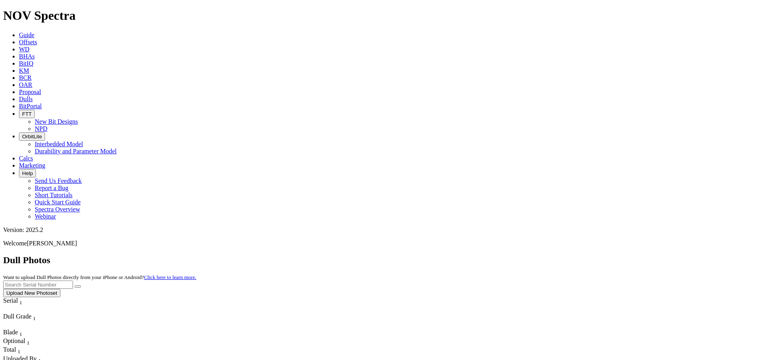
click at [73, 280] on input "text" at bounding box center [38, 284] width 70 height 8
type input "A317530"
click at [81, 285] on button "submit" at bounding box center [78, 286] width 6 height 2
click at [60, 289] on button "Upload New Photoset" at bounding box center [31, 293] width 57 height 8
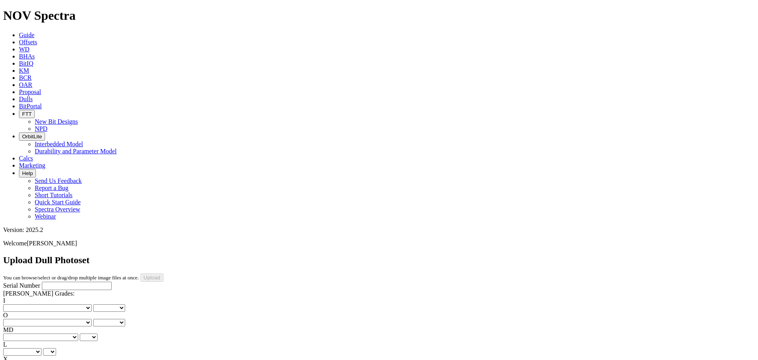
click at [33, 304] on select "No lost, worn or damaged cutters 0 1 2 3 4 5 6 7 8 No diamond table left on any…" at bounding box center [47, 308] width 88 height 8
select select "number:0"
click at [16, 304] on select "No lost, worn or damaged cutters 0 1 2 3 4 5 6 7 8 No diamond table left on any…" at bounding box center [47, 308] width 88 height 8
select select "number:0"
click at [72, 319] on select "No lost, worn or damaged cutters 0 1 2 3 4 5 6 7 8 No diamond table left on any…" at bounding box center [47, 323] width 88 height 8
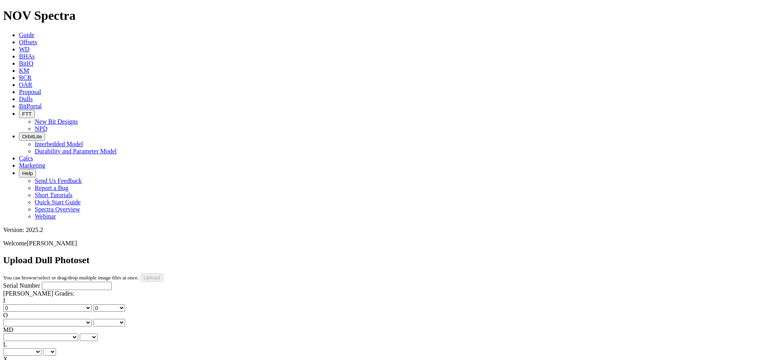
select select "number:1"
click at [56, 319] on select "No lost, worn or damaged cutters 0 1 2 3 4 5 6 7 8 No diamond table left on any…" at bounding box center [47, 323] width 88 height 8
select select "number:1"
click at [36, 333] on select "BF - Bond Failure BT - Broken Teeth/Cutters BU - Balled Up Bit CR - Cored CT - …" at bounding box center [40, 337] width 75 height 8
select select "string:CT"
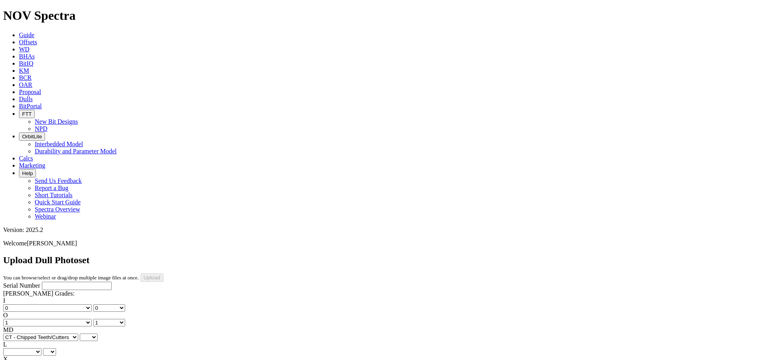
click at [16, 333] on select "BF - Bond Failure BT - Broken Teeth/Cutters BU - Balled Up Bit CR - Cored CT - …" at bounding box center [40, 337] width 75 height 8
select select "string:CT"
click at [41, 348] on select "A - All C - Cone G - Gauge N - Nose S - Shoulder T - Taper" at bounding box center [22, 352] width 38 height 8
select select "string:G"
click at [41, 348] on select "A - All C - Cone G - Gauge N - Nose S - Shoulder T - Taper" at bounding box center [22, 352] width 38 height 8
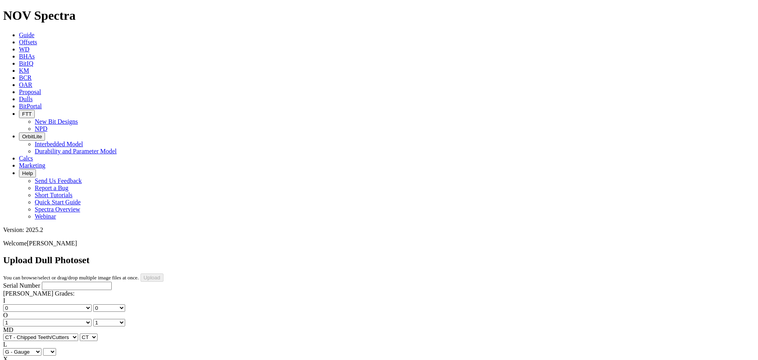
select select "string:G"
click at [15, 359] on select "X" at bounding box center [9, 367] width 12 height 8
select select "string:X"
click at [15, 359] on select "X" at bounding box center [9, 367] width 12 height 8
select select "string:X"
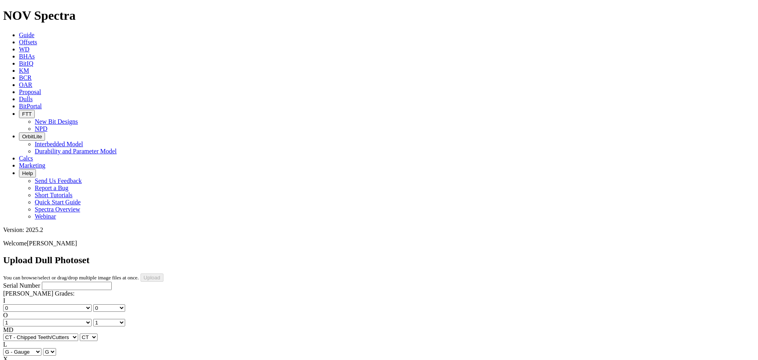
select select "string:I"
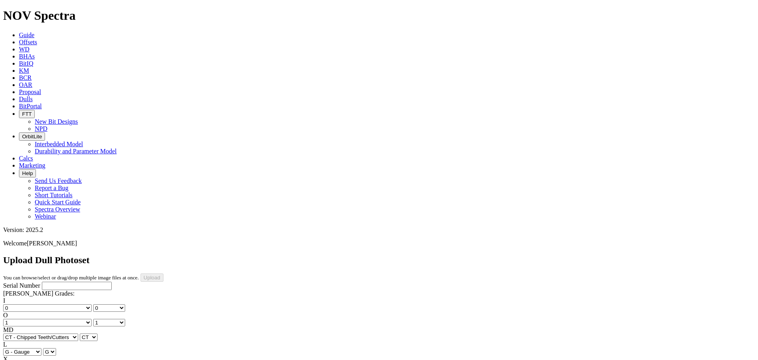
select select "string:WT"
click at [55, 297] on div "I No lost, worn or damaged cutters 0 1 2 3 4 5 6 7 8 No diamond table left on a…" at bounding box center [379, 355] width 752 height 117
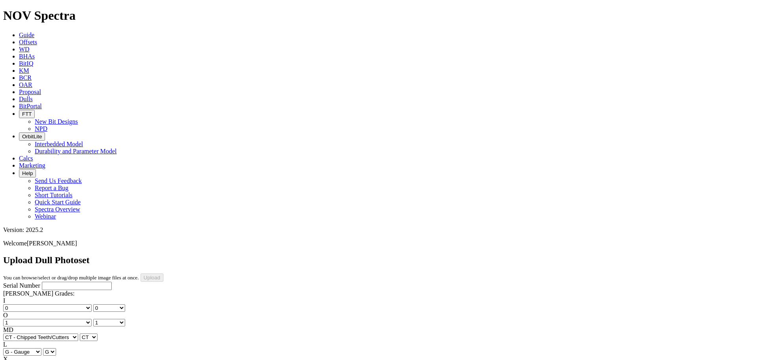
select select "string:TD"
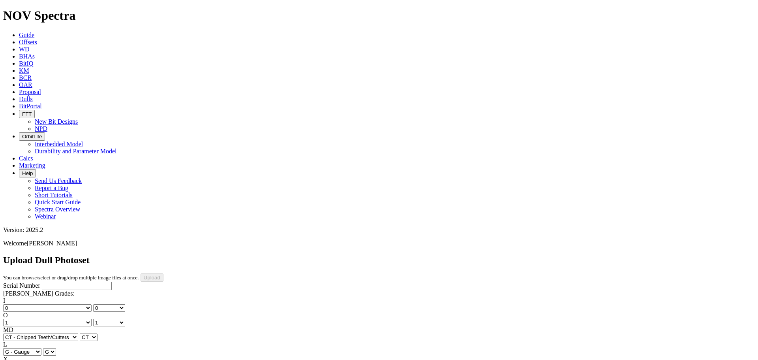
type input "8/2/25"
click at [42, 282] on input "Serial Number" at bounding box center [77, 286] width 70 height 8
type input "A317530"
click at [164, 273] on input "Upload" at bounding box center [152, 277] width 23 height 8
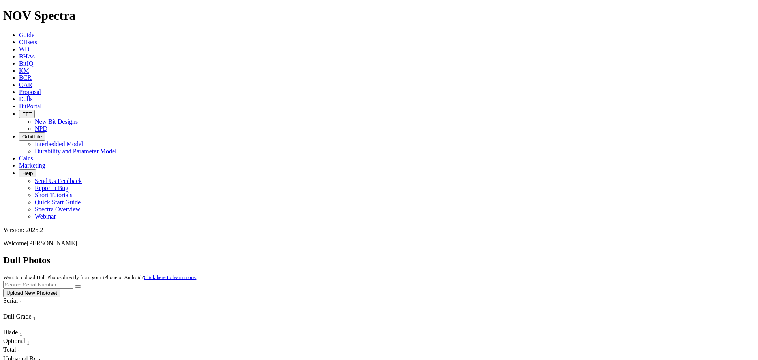
click at [73, 280] on input "text" at bounding box center [38, 284] width 70 height 8
type input "A317530"
click at [75, 285] on button "submit" at bounding box center [78, 286] width 6 height 2
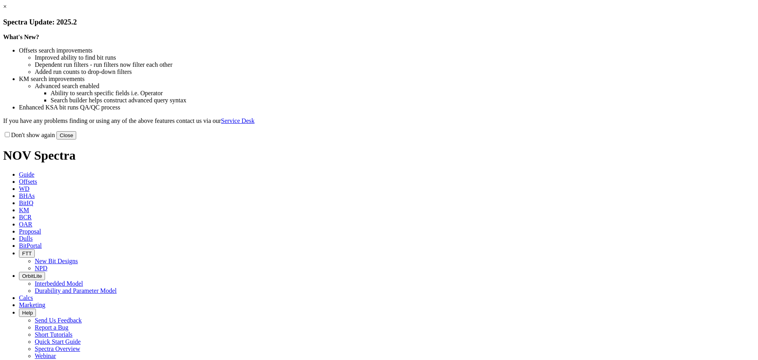
click at [76, 139] on button "Close" at bounding box center [66, 135] width 20 height 8
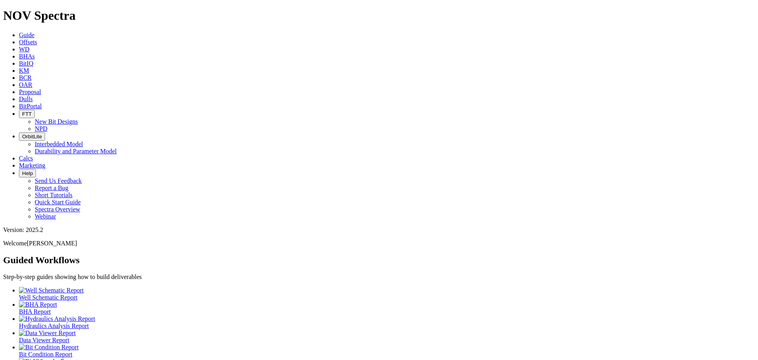
click at [33, 96] on link "Dulls" at bounding box center [26, 99] width 14 height 7
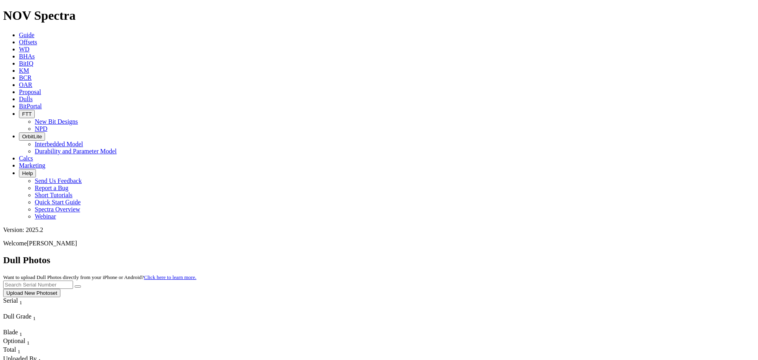
click at [73, 280] on input "text" at bounding box center [38, 284] width 70 height 8
type input "a315033"
click at [75, 285] on button "submit" at bounding box center [78, 286] width 6 height 2
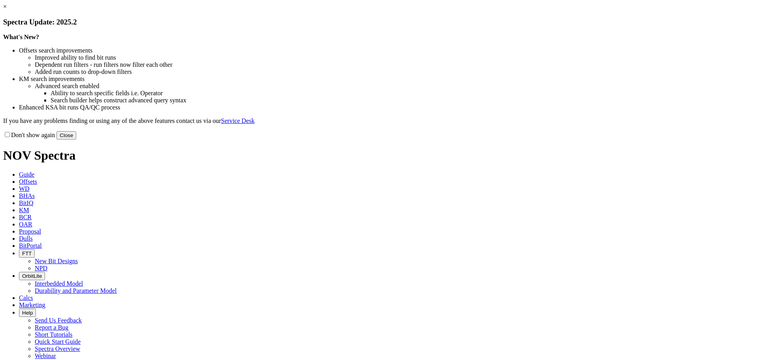
drag, startPoint x: 536, startPoint y: 215, endPoint x: 547, endPoint y: 77, distance: 137.9
click at [547, 77] on div "× Spectra Update: 2025.2 What's New? Offsets search improvements Improved abili…" at bounding box center [379, 71] width 752 height 136
click at [76, 139] on button "Close" at bounding box center [66, 135] width 20 height 8
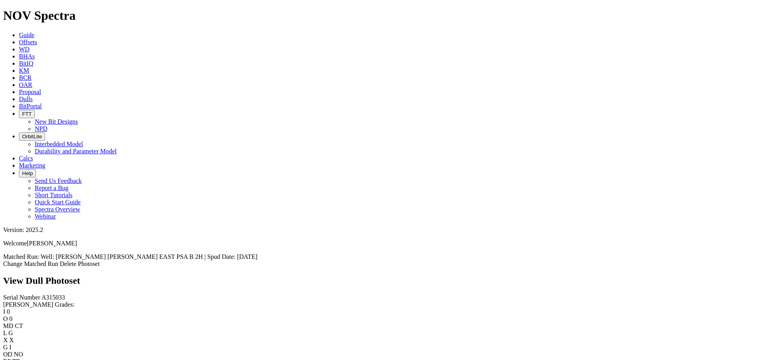
click at [100, 260] on link "Delete Photoset" at bounding box center [80, 263] width 40 height 7
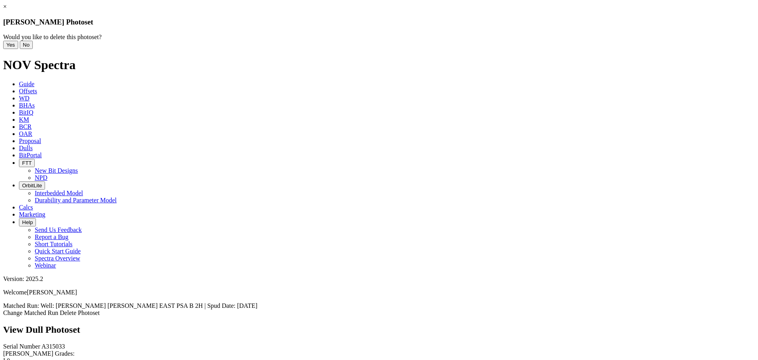
click at [33, 49] on button "No" at bounding box center [26, 45] width 13 height 8
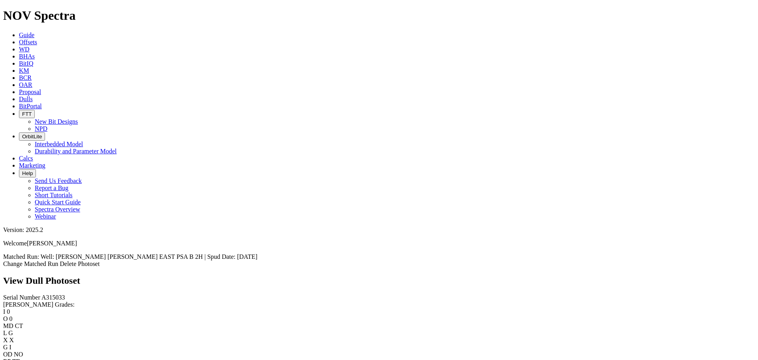
click at [100, 260] on link "Delete Photoset" at bounding box center [80, 263] width 40 height 7
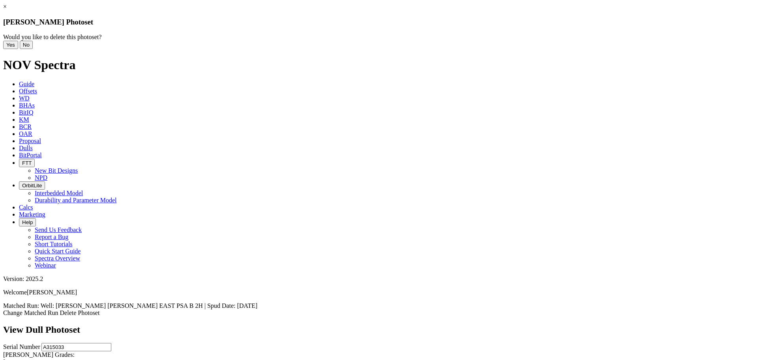
click at [18, 49] on button "Yes" at bounding box center [10, 45] width 15 height 8
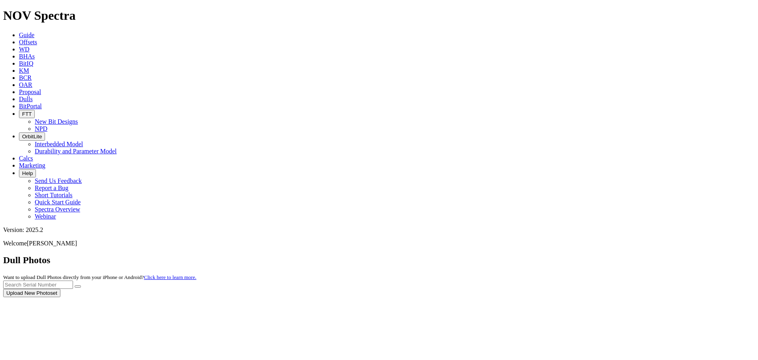
click at [702, 297] on div at bounding box center [379, 297] width 752 height 0
click at [60, 289] on button "Upload New Photoset" at bounding box center [31, 293] width 57 height 8
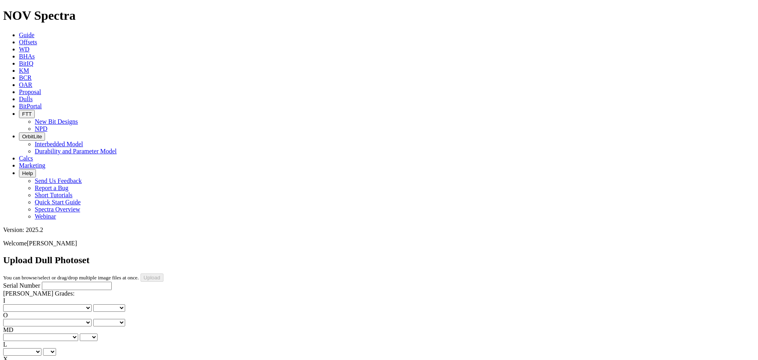
drag, startPoint x: 60, startPoint y: 72, endPoint x: 63, endPoint y: 68, distance: 4.5
click at [60, 282] on input "Serial Number" at bounding box center [77, 286] width 70 height 8
type input "A315033"
click at [28, 304] on select "No lost, worn or damaged cutters 0 1 2 3 4 5 6 7 8 No diamond table left on any…" at bounding box center [47, 308] width 88 height 8
select select "number:0"
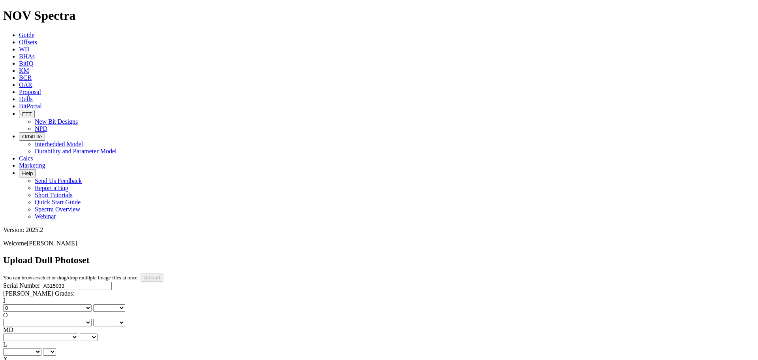
click at [16, 304] on select "No lost, worn or damaged cutters 0 1 2 3 4 5 6 7 8 No diamond table left on any…" at bounding box center [47, 308] width 88 height 8
select select "number:0"
drag, startPoint x: 69, startPoint y: 121, endPoint x: 68, endPoint y: 126, distance: 5.0
click at [69, 319] on select "No lost, worn or damaged cutters 0 1 2 3 4 5 6 7 8 No diamond table left on any…" at bounding box center [47, 323] width 88 height 8
select select "number:0"
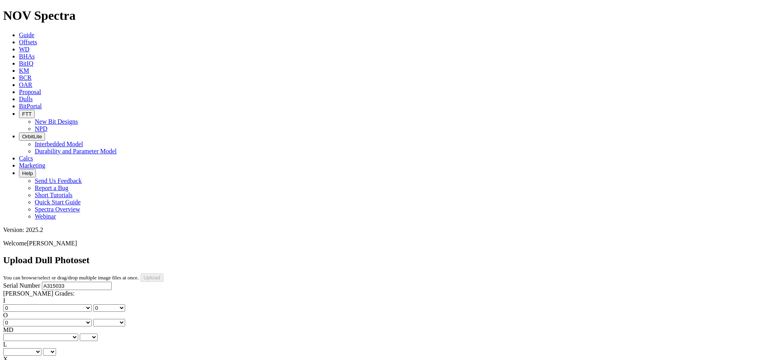
click at [56, 319] on select "No lost, worn or damaged cutters 0 1 2 3 4 5 6 7 8 No diamond table left on any…" at bounding box center [47, 323] width 88 height 8
select select "number:0"
click at [38, 333] on select "BF - Bond Failure BT - Broken Teeth/Cutters BU - Balled Up Bit CR - Cored CT - …" at bounding box center [40, 337] width 75 height 8
select select "string:CT"
click at [16, 333] on select "BF - Bond Failure BT - Broken Teeth/Cutters BU - Balled Up Bit CR - Cored CT - …" at bounding box center [40, 337] width 75 height 8
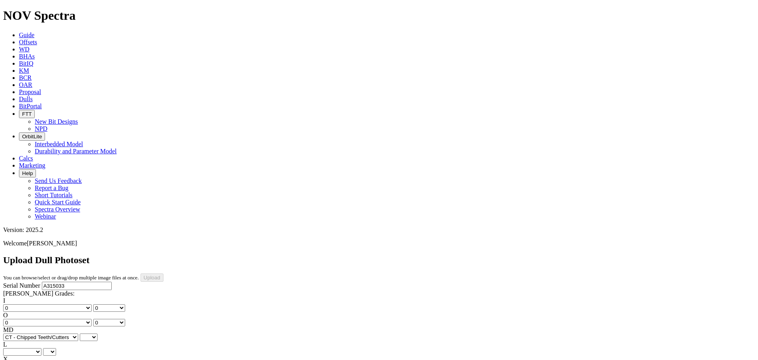
select select "string:CT"
click at [41, 348] on select "A - All C - Cone G - Gauge N - Nose S - Shoulder T - Taper" at bounding box center [22, 352] width 38 height 8
select select "string:G"
click at [41, 348] on select "A - All C - Cone G - Gauge N - Nose S - Shoulder T - Taper" at bounding box center [22, 352] width 38 height 8
select select "string:G"
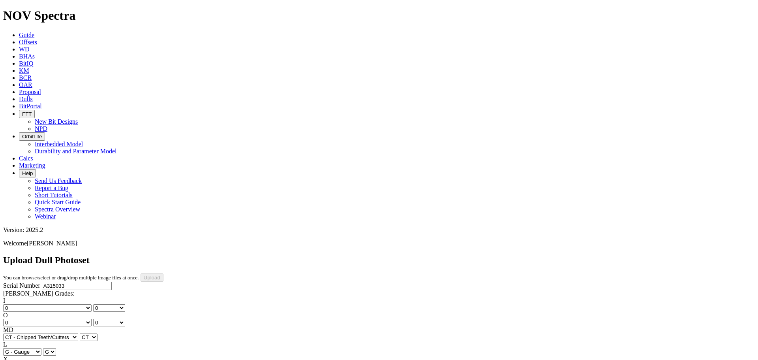
drag, startPoint x: 28, startPoint y: 184, endPoint x: 32, endPoint y: 188, distance: 5.3
click at [15, 359] on select "X" at bounding box center [9, 367] width 12 height 8
select select "string:X"
click at [15, 359] on select "X" at bounding box center [9, 367] width 12 height 8
select select "string:X"
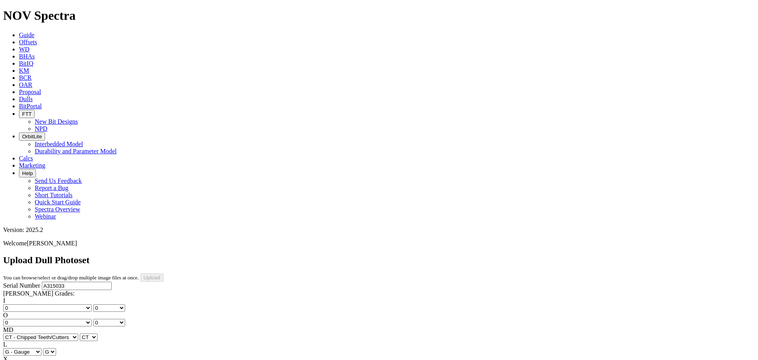
select select "string:I"
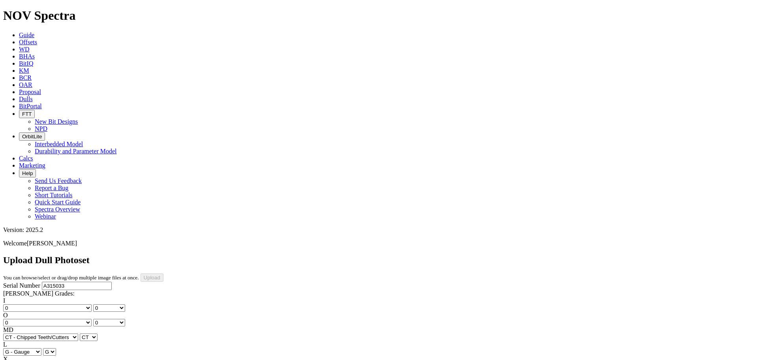
select select "string:WT"
select select "string:TD"
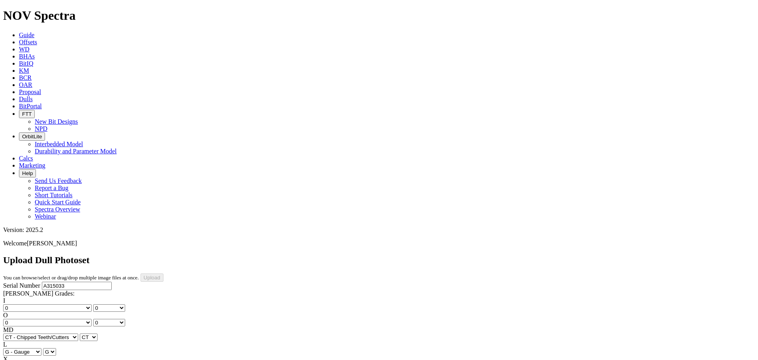
select select "string:TD"
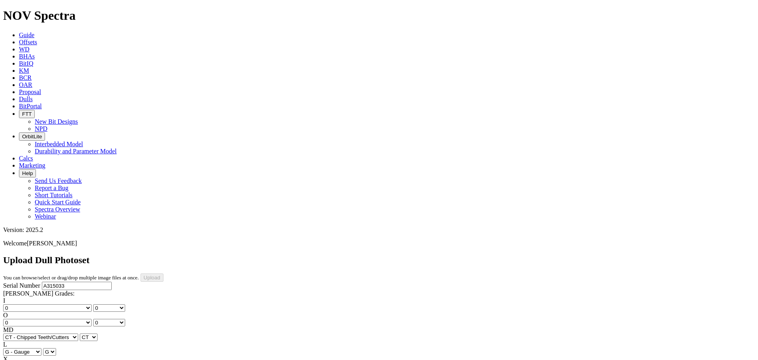
type input "6/27/25"
select select "number:0"
select select "string:CT"
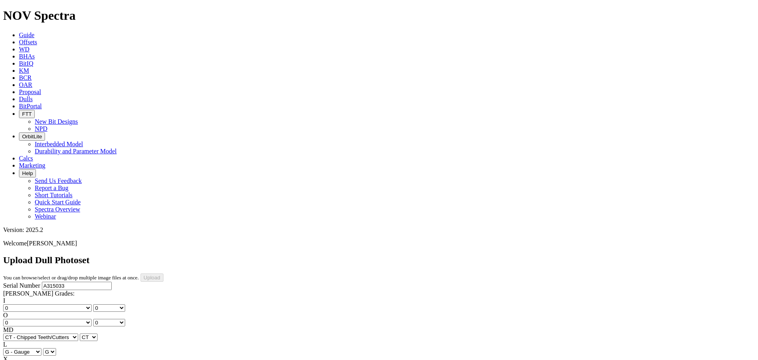
select select "string:G"
select select "string:I"
select select "string:WT"
select select "string:TD"
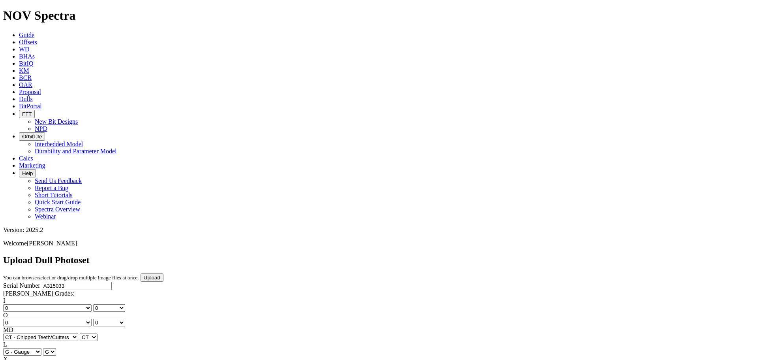
click at [164, 273] on input "Upload" at bounding box center [152, 277] width 23 height 8
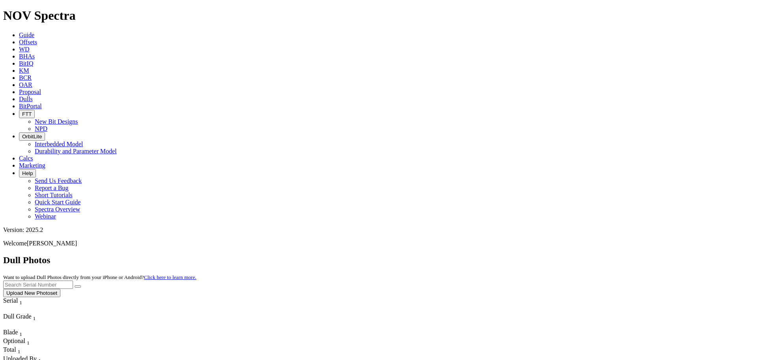
click at [73, 280] on input "text" at bounding box center [38, 284] width 70 height 8
type input "A315033"
click at [75, 285] on button "submit" at bounding box center [78, 286] width 6 height 2
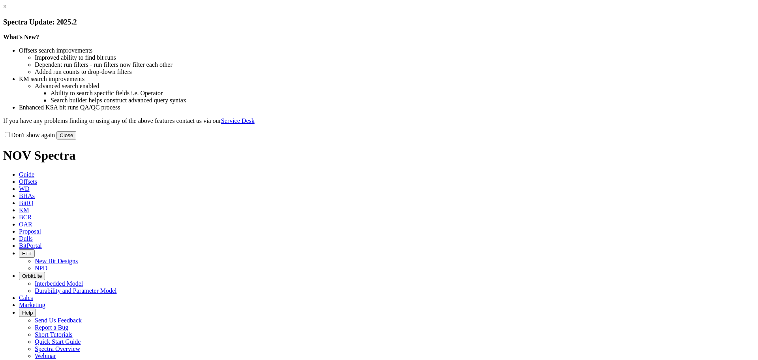
click at [76, 139] on button "Close" at bounding box center [66, 135] width 20 height 8
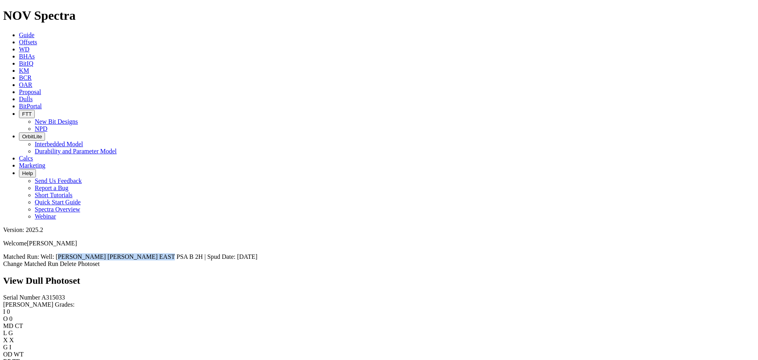
drag, startPoint x: 591, startPoint y: 32, endPoint x: 680, endPoint y: 33, distance: 89.3
click at [258, 253] on span "Well: [PERSON_NAME] [PERSON_NAME] EAST PSA B 2H | Spud Date: [DATE]" at bounding box center [149, 256] width 217 height 7
copy span "[PERSON_NAME] MAY [PERSON_NAME] EAST PSA B 2H"
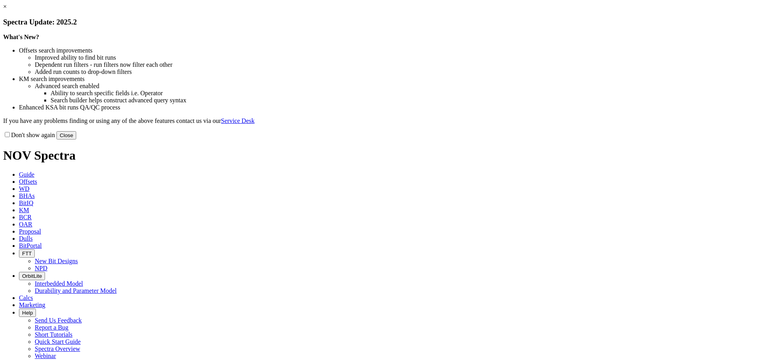
click at [76, 139] on button "Close" at bounding box center [66, 135] width 20 height 8
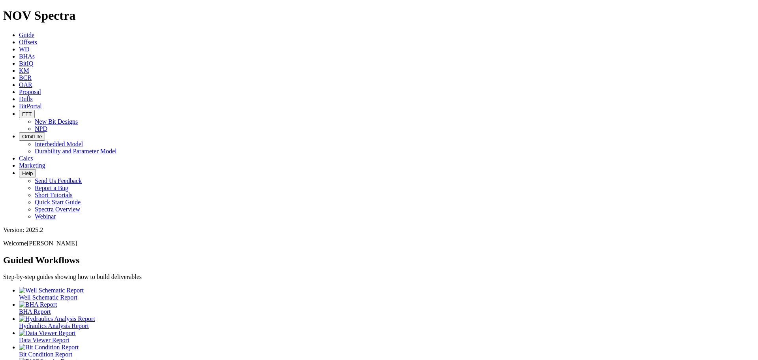
click at [19, 39] on icon at bounding box center [19, 42] width 0 height 7
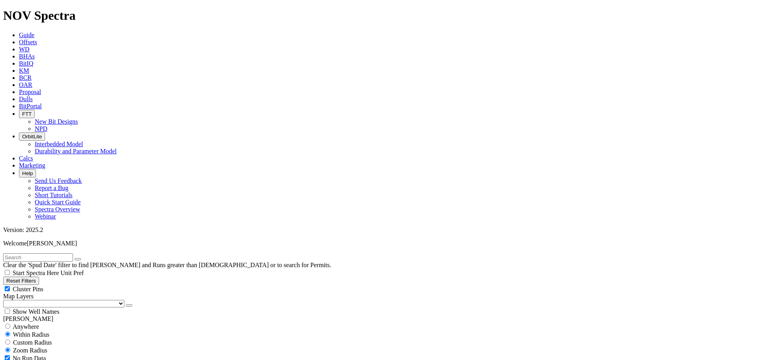
click at [78, 285] on div "Cluster Pins" at bounding box center [379, 289] width 752 height 8
checkbox input "false"
click at [34, 300] on select "US Counties Alberta, CA Townships British Columbia, CA Townships British Columb…" at bounding box center [63, 304] width 121 height 8
click at [6, 300] on select "US Counties Alberta, CA Townships British Columbia, CA Townships British Columb…" at bounding box center [63, 304] width 121 height 8
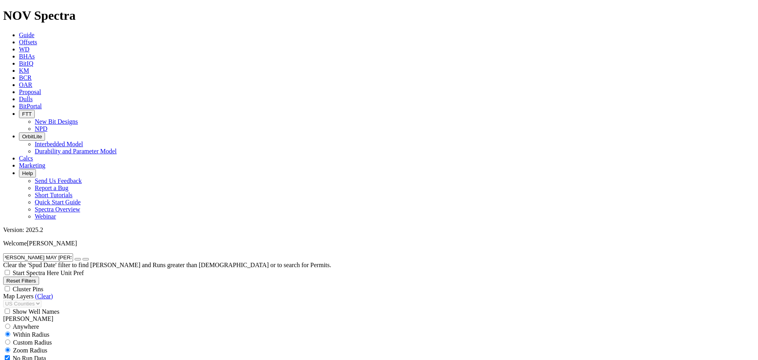
click at [7, 253] on input "[PERSON_NAME] MAY [PERSON_NAME] EAST PSA B 2H" at bounding box center [38, 257] width 70 height 8
click at [8, 253] on input "[PERSON_NAME] MAY [PERSON_NAME] EAST PSA B 2H" at bounding box center [38, 257] width 70 height 8
click at [10, 253] on input "[PERSON_NAME] MAY [PERSON_NAME] EAST PSA B 2H" at bounding box center [38, 257] width 70 height 8
drag, startPoint x: 24, startPoint y: 35, endPoint x: -4, endPoint y: 32, distance: 29.0
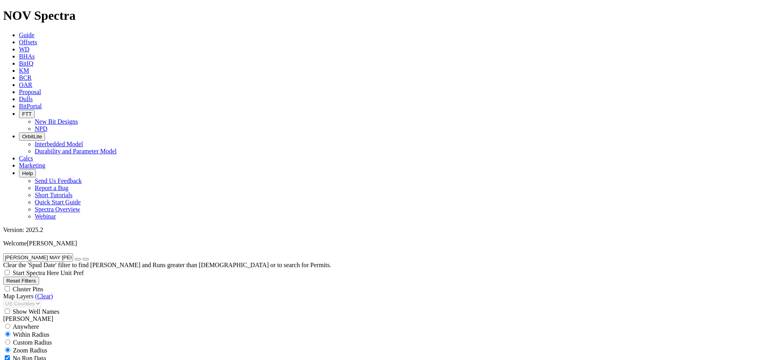
type input "[PERSON_NAME] MAY [PERSON_NAME] EAST PSA B 2H"
click at [78, 259] on icon "button" at bounding box center [78, 259] width 0 height 0
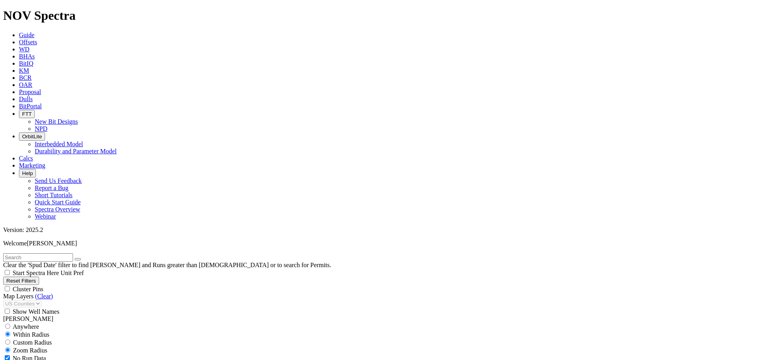
select select "12.25"
checkbox input "false"
select select "? number:12.25 ?"
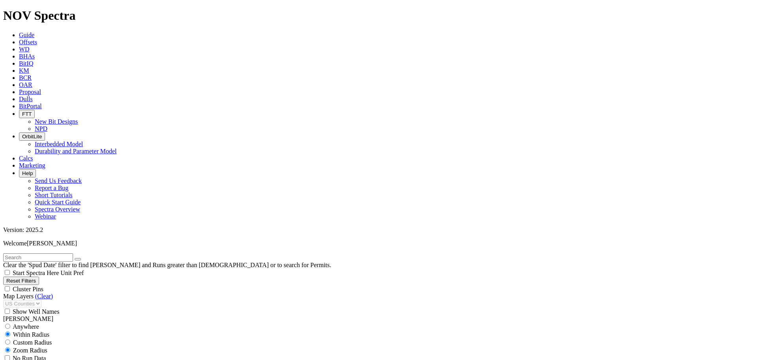
scroll to position [363, 0]
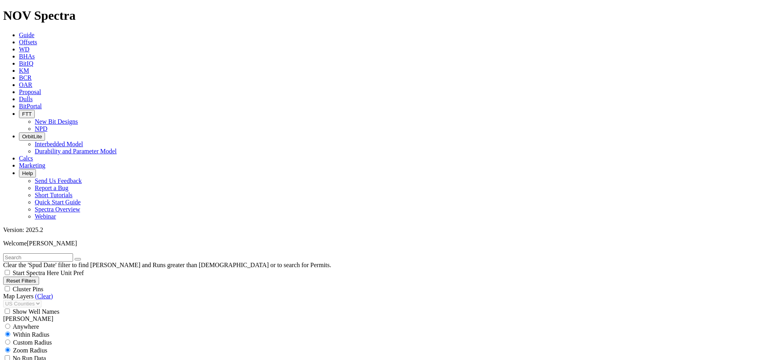
scroll to position [73, 0]
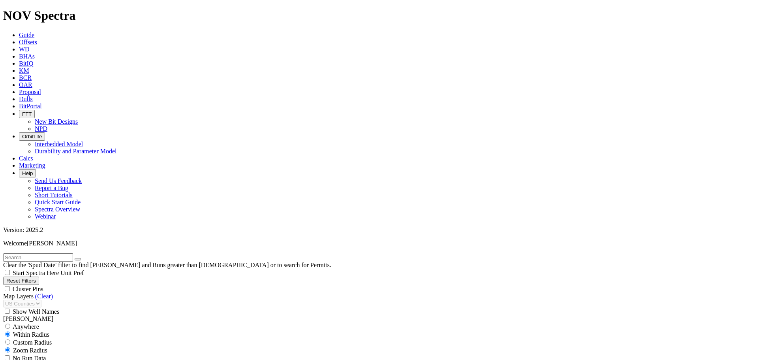
scroll to position [645, 0]
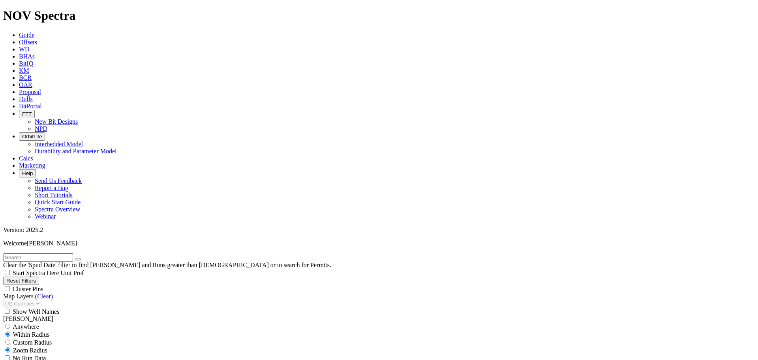
type input "5801"
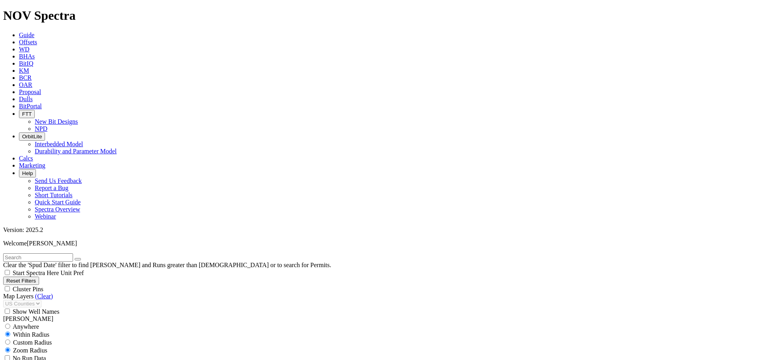
select select "? object:8627 ?"
select select
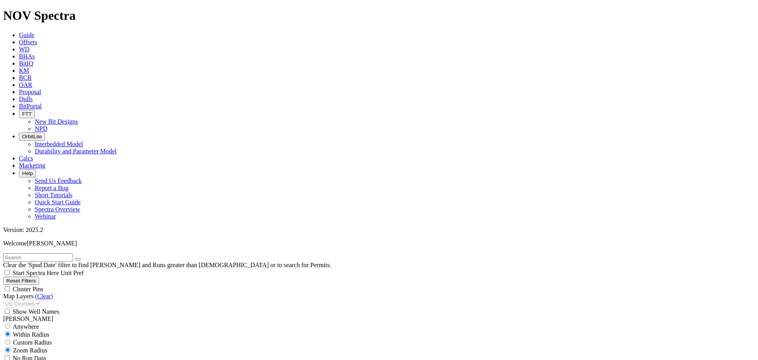
scroll to position [461, 0]
type input "500"
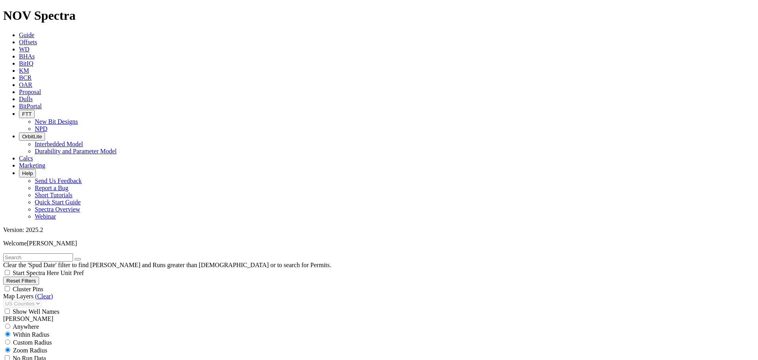
type input "7000"
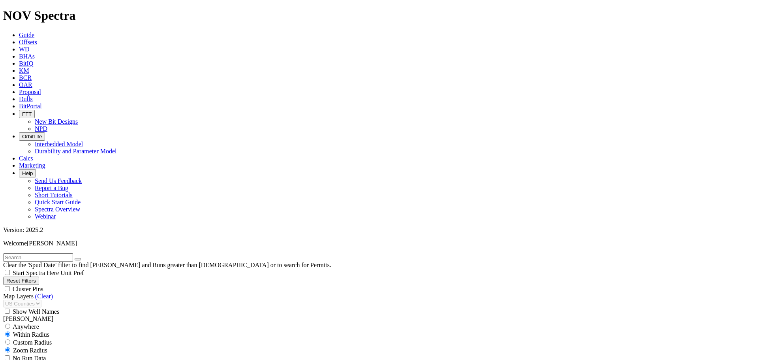
scroll to position [667, 0]
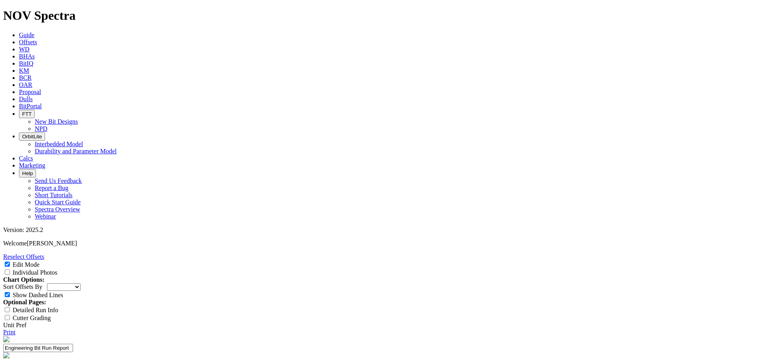
select select "Other"
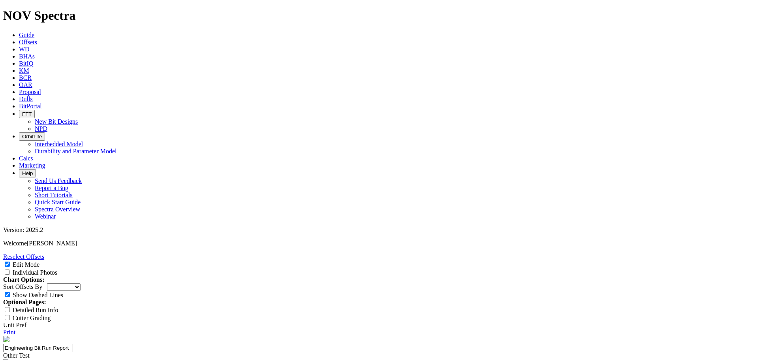
type textarea "Drill the 12.25" Deep surface with fast ROP and effective tracking with a minim…"
drag, startPoint x: 452, startPoint y: 143, endPoint x: 413, endPoint y: 143, distance: 39.5
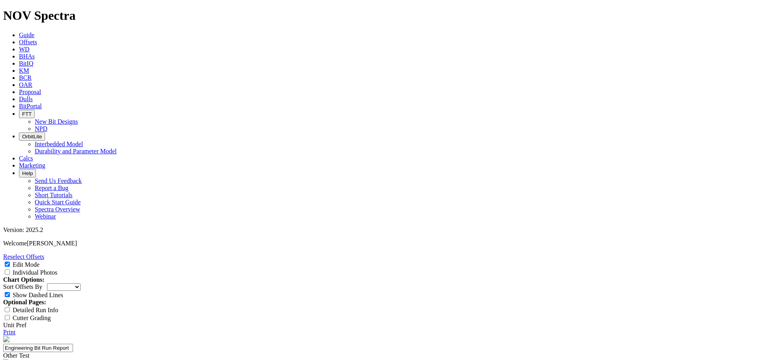
type textarea "Drilled the fastest run in the area for the operator and came out looking sharp."
select select "Other"
type textarea "Drilled the fastest run in the area for the operator and came out looking sharp."
click at [10, 269] on input "Individual Photos" at bounding box center [7, 271] width 5 height 5
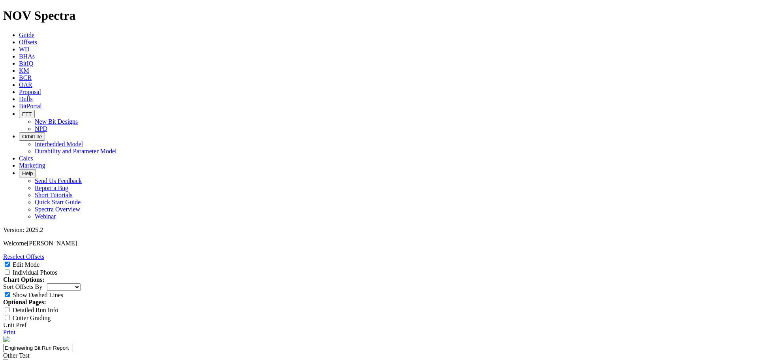
checkbox input "true"
type input "PDC Inserts Gauge"
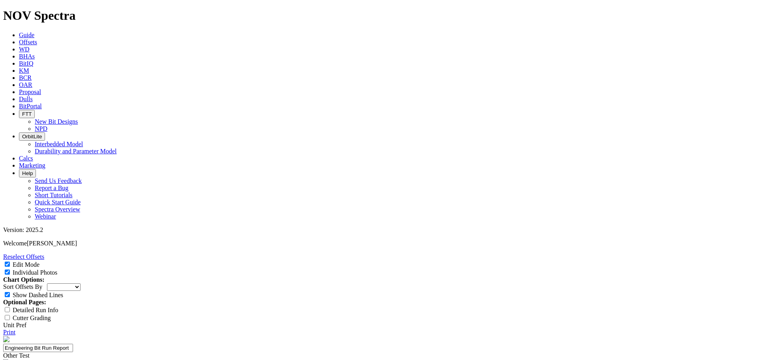
type input "I"
type input "Interval"
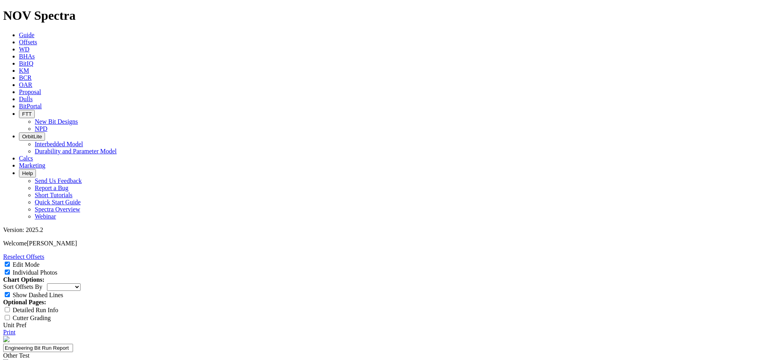
type input "5"
drag, startPoint x: 384, startPoint y: 236, endPoint x: 412, endPoint y: 237, distance: 28.0
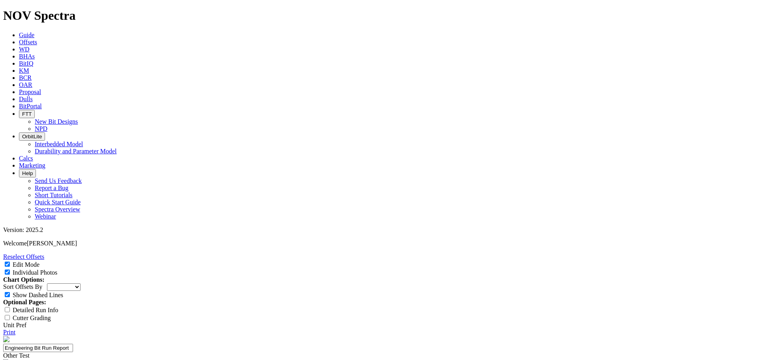
drag, startPoint x: 489, startPoint y: 231, endPoint x: 501, endPoint y: 237, distance: 12.7
type textarea "Drilled the fastest run in the area for the operator."
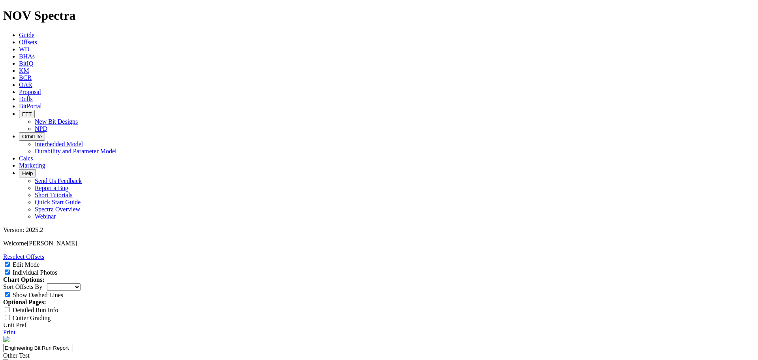
drag, startPoint x: 453, startPoint y: 294, endPoint x: 455, endPoint y: 302, distance: 8.1
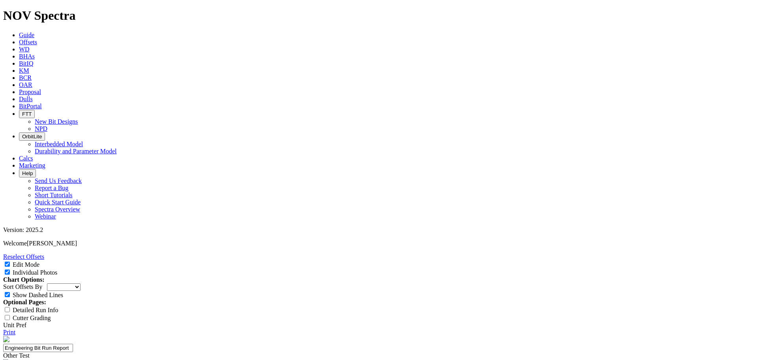
type textarea "The cutting structure minimal wear on gauge cutters and the CNS was perfect. Th…"
select select "Other"
type textarea "The cutting structure minimal wear on gauge cutters and the CNS was perfect. Th…"
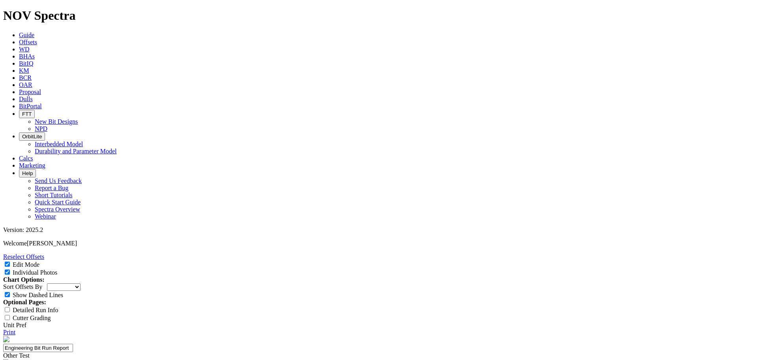
type input "Matt Fontento"
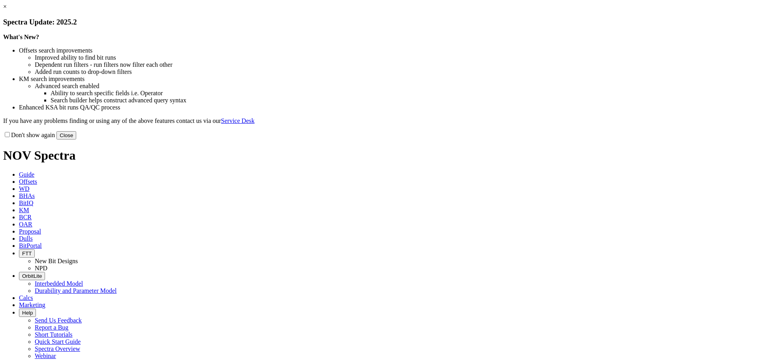
click at [76, 139] on button "Close" at bounding box center [66, 135] width 20 height 8
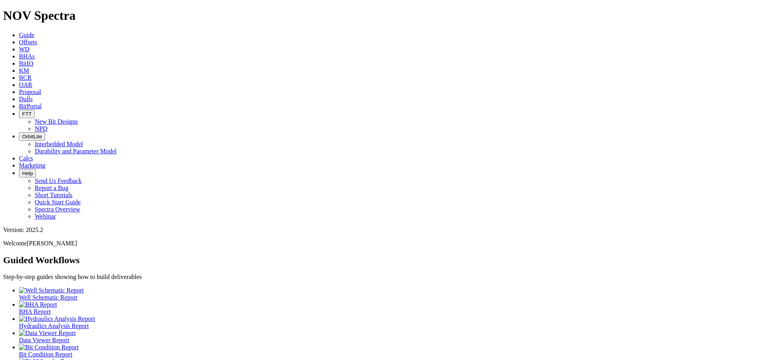
click at [37, 39] on span "Offsets" at bounding box center [28, 42] width 18 height 7
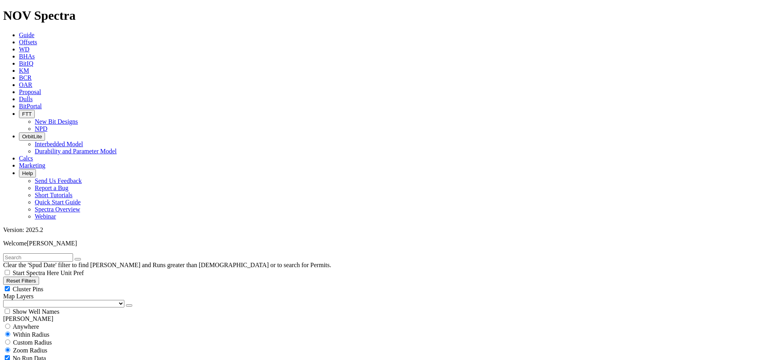
click at [78, 285] on div "Cluster Pins" at bounding box center [379, 289] width 752 height 8
checkbox input "false"
drag, startPoint x: 35, startPoint y: 79, endPoint x: 35, endPoint y: 84, distance: 5.1
click at [35, 300] on select "US Counties [GEOGRAPHIC_DATA], [GEOGRAPHIC_DATA] [GEOGRAPHIC_DATA], [GEOGRAPHIC…" at bounding box center [63, 304] width 121 height 8
click at [6, 300] on select "US Counties [GEOGRAPHIC_DATA], [GEOGRAPHIC_DATA] [GEOGRAPHIC_DATA], [GEOGRAPHIC…" at bounding box center [63, 304] width 121 height 8
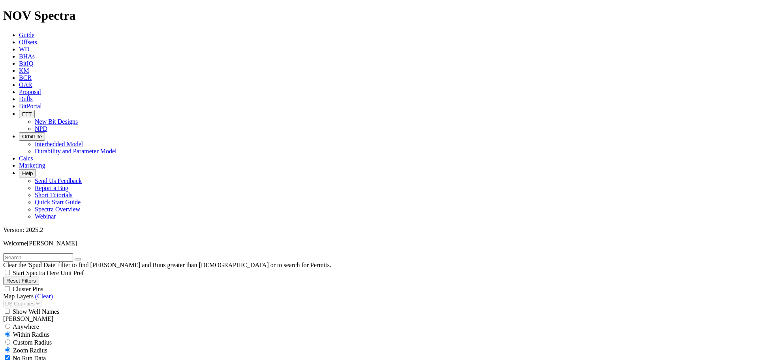
click at [37, 253] on input "text" at bounding box center [38, 257] width 70 height 8
type input "Botanza"
click at [83, 258] on button "submit" at bounding box center [86, 259] width 6 height 2
click at [78, 259] on icon "button" at bounding box center [78, 259] width 0 height 0
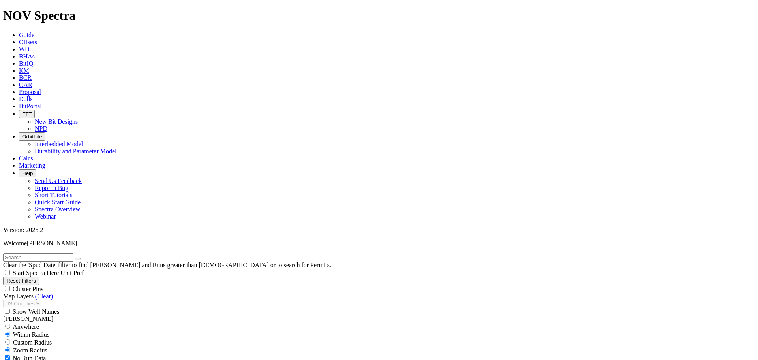
scroll to position [8321, 0]
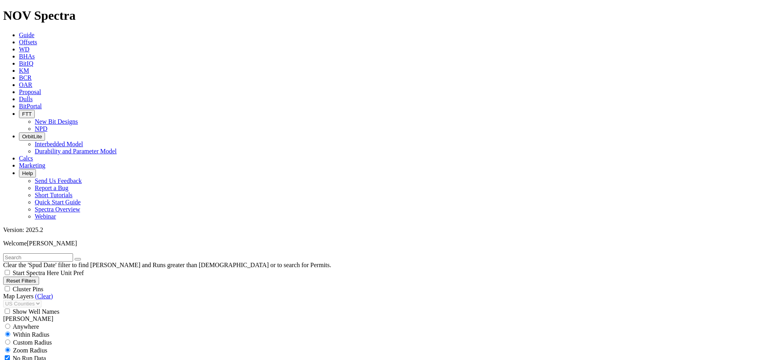
select select "12.25"
checkbox input "false"
select select "? number:12.25 ?"
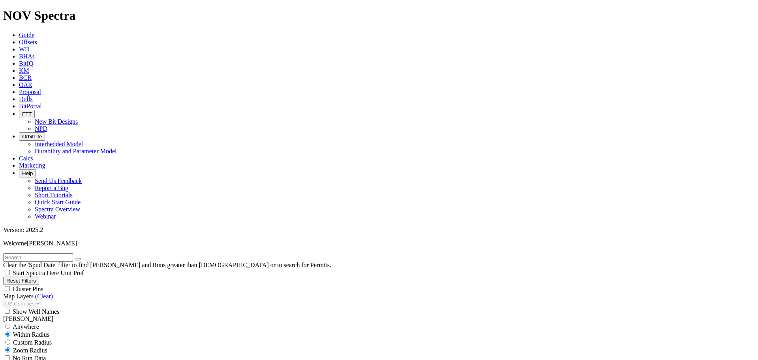
click at [77, 285] on div "Cluster Pins" at bounding box center [379, 289] width 752 height 8
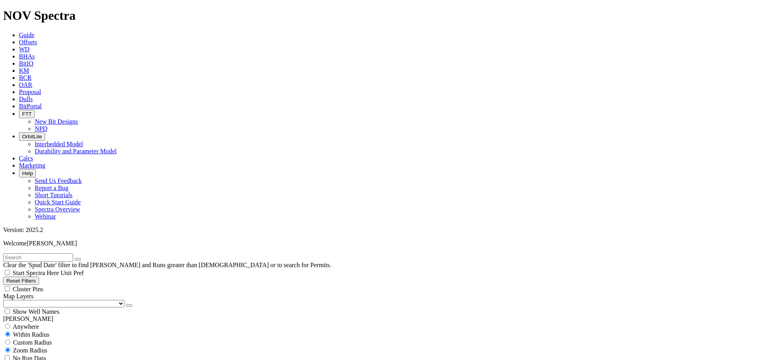
checkbox input "false"
click at [32, 300] on select "US Counties [GEOGRAPHIC_DATA], [GEOGRAPHIC_DATA] [GEOGRAPHIC_DATA], [GEOGRAPHIC…" at bounding box center [63, 304] width 121 height 8
click at [6, 300] on select "US Counties [GEOGRAPHIC_DATA], [GEOGRAPHIC_DATA] [GEOGRAPHIC_DATA], [GEOGRAPHIC…" at bounding box center [63, 304] width 121 height 8
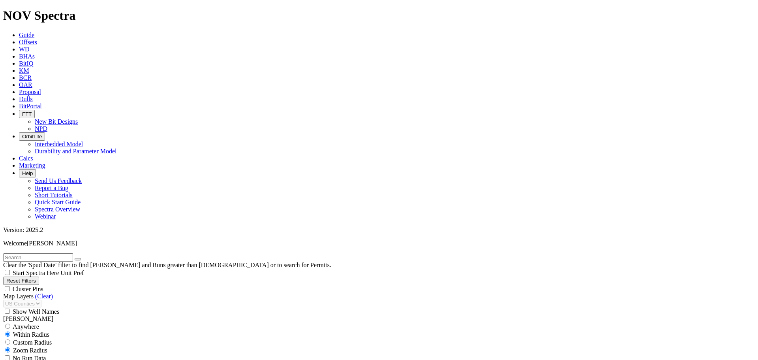
type input "3000"
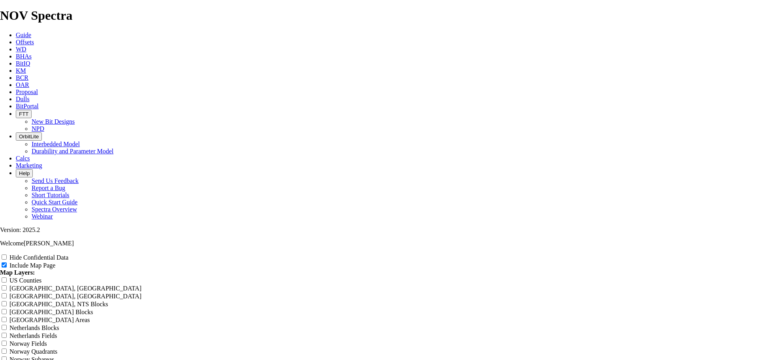
scroll to position [1982, 0]
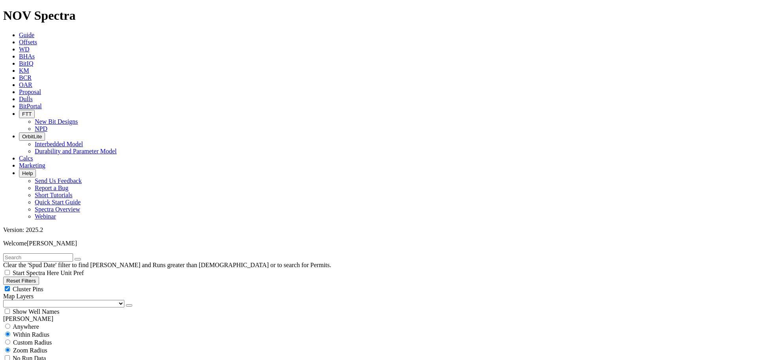
click at [78, 285] on div "Cluster Pins" at bounding box center [379, 289] width 752 height 8
checkbox input "false"
click at [42, 300] on select "US Counties [GEOGRAPHIC_DATA], [GEOGRAPHIC_DATA] [GEOGRAPHIC_DATA], [GEOGRAPHIC…" at bounding box center [63, 304] width 121 height 8
click at [6, 300] on select "US Counties [GEOGRAPHIC_DATA], [GEOGRAPHIC_DATA] [GEOGRAPHIC_DATA], [GEOGRAPHIC…" at bounding box center [63, 304] width 121 height 8
click at [24, 253] on input "text" at bounding box center [38, 257] width 70 height 8
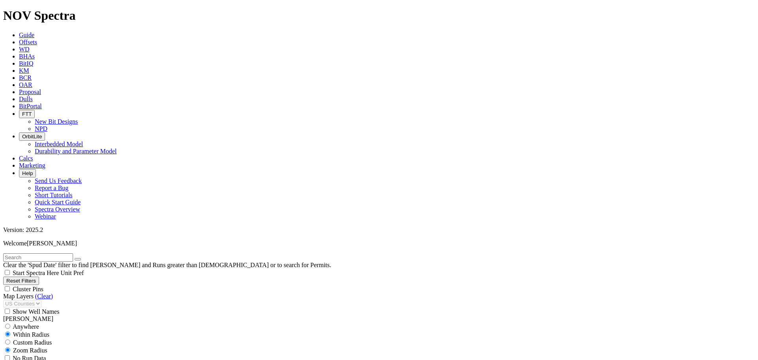
scroll to position [1671, 0]
type input "botanza"
click at [78, 259] on icon "button" at bounding box center [78, 259] width 0 height 0
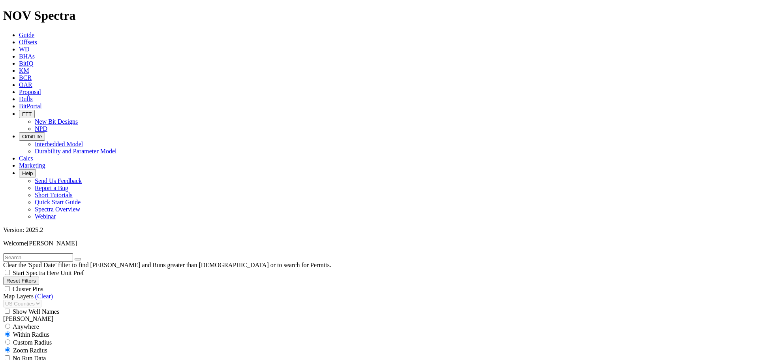
select select
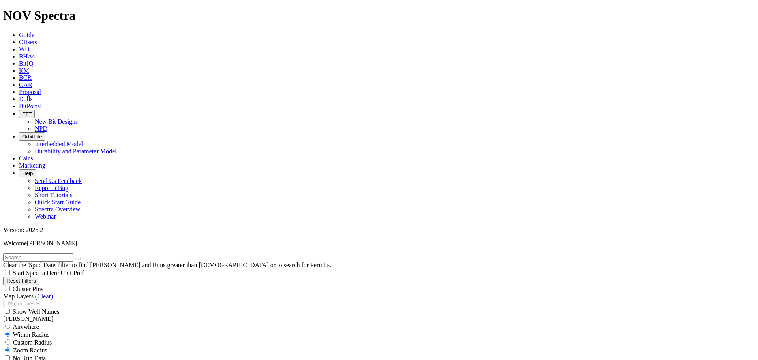
scroll to position [581, 0]
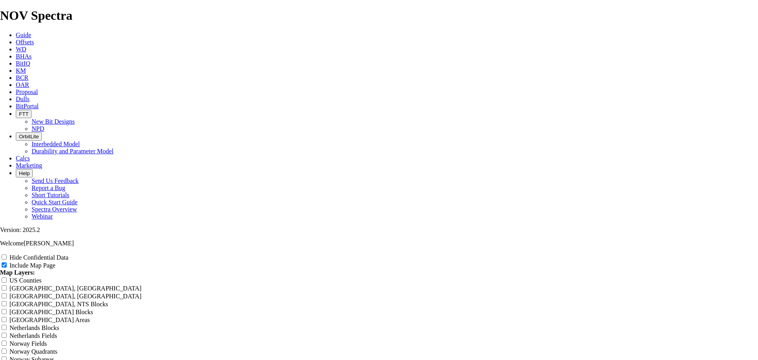
scroll to position [1014, 0]
